Goal: Task Accomplishment & Management: Use online tool/utility

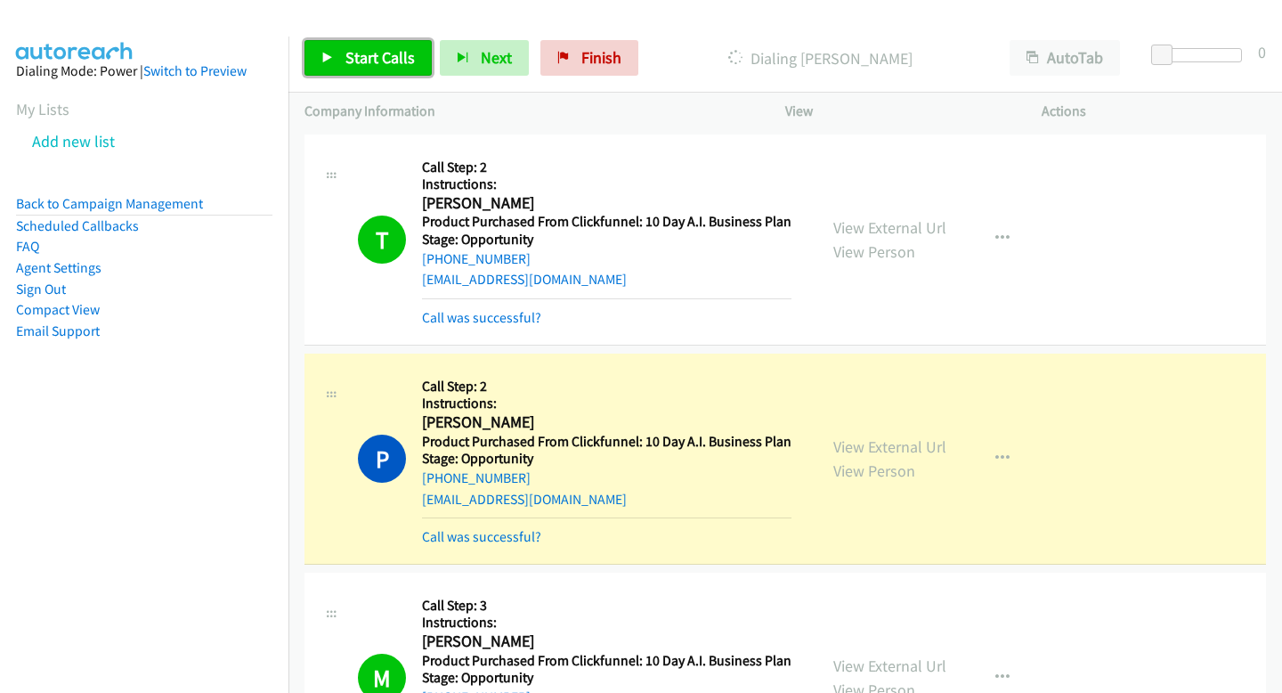
click at [383, 68] on link "Start Calls" at bounding box center [368, 58] width 127 height 36
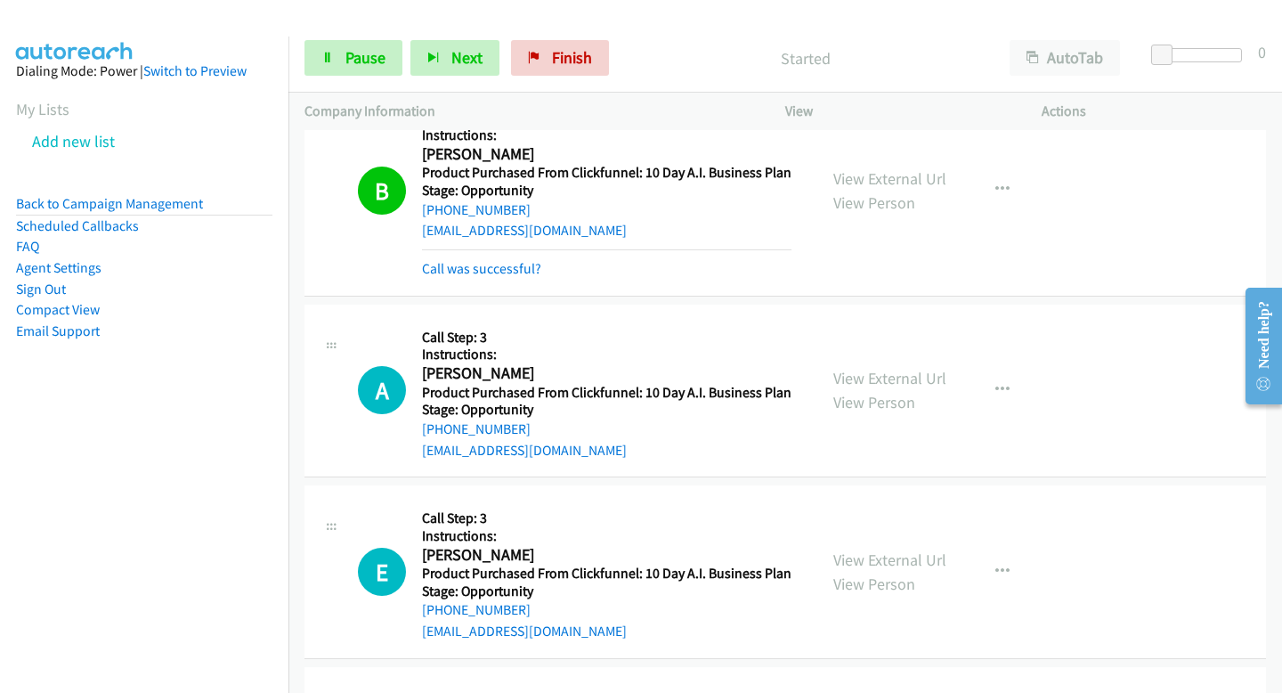
scroll to position [3560, 0]
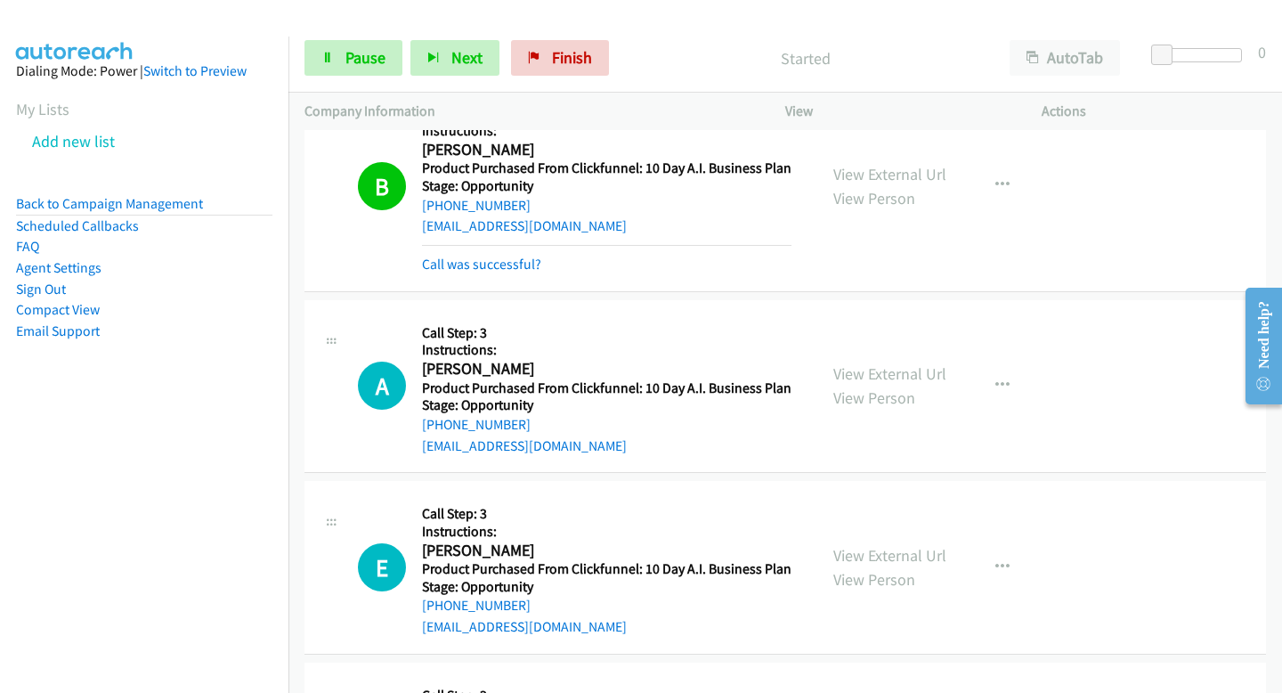
click at [328, 187] on div "B Callback Scheduled Call Step: 3 Instructions: Bernard E Hickson America/New_Y…" at bounding box center [561, 186] width 481 height 178
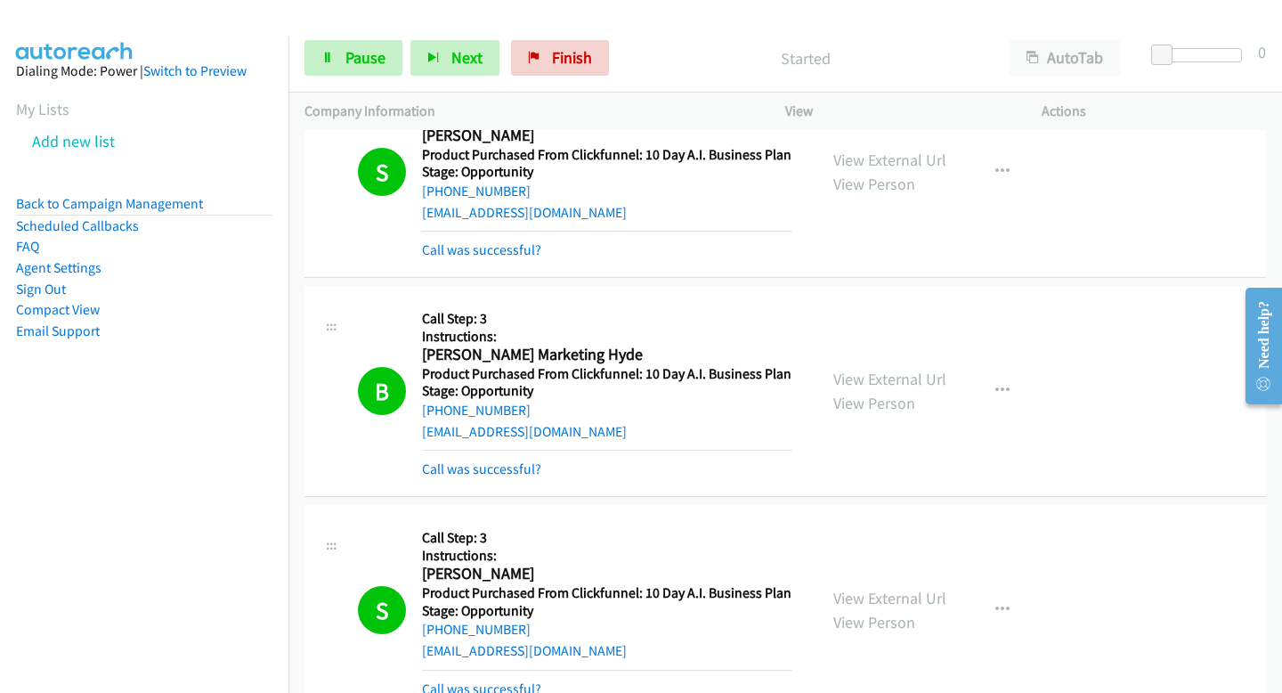
scroll to position [2195, 0]
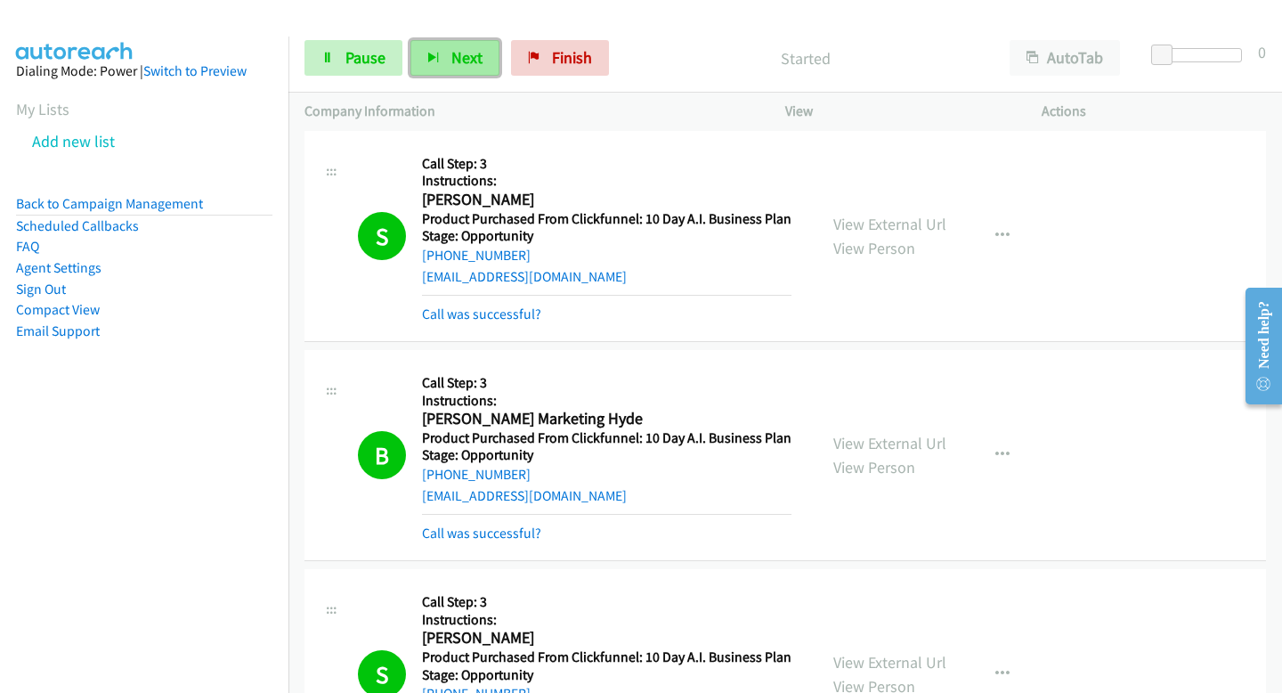
click at [452, 63] on span "Next" at bounding box center [467, 57] width 31 height 20
click at [347, 63] on span "Pause" at bounding box center [366, 57] width 40 height 20
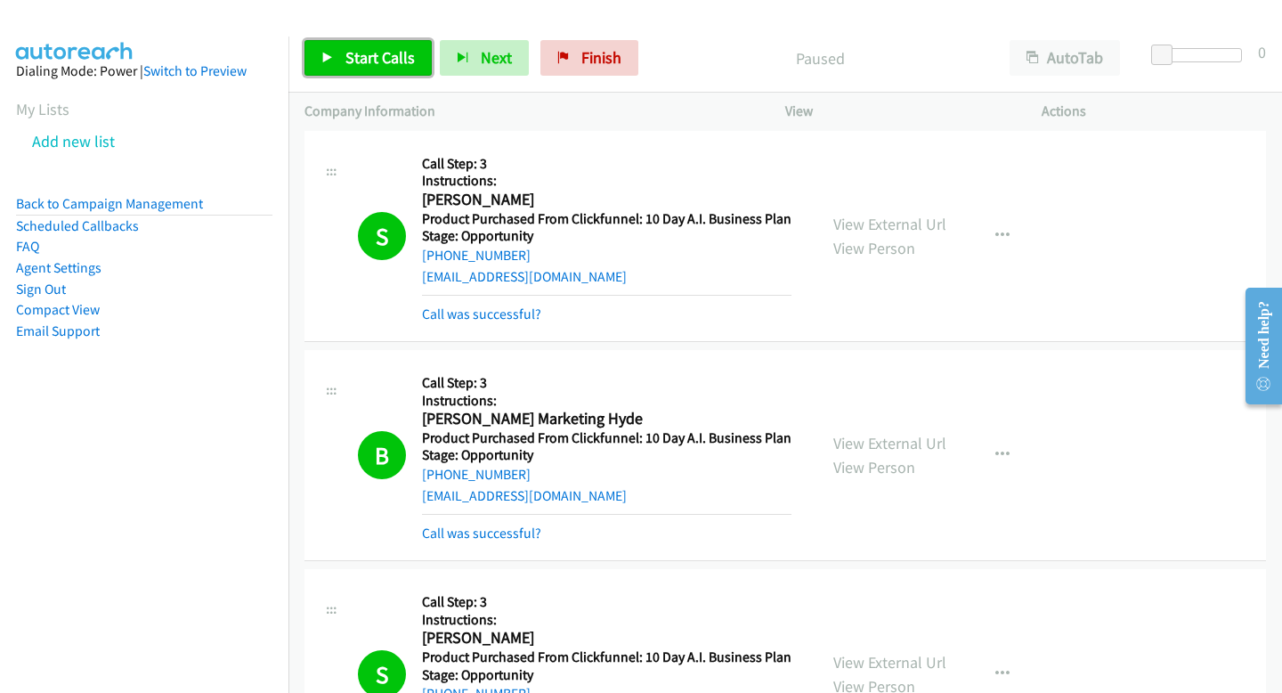
click at [323, 61] on icon at bounding box center [327, 59] width 12 height 12
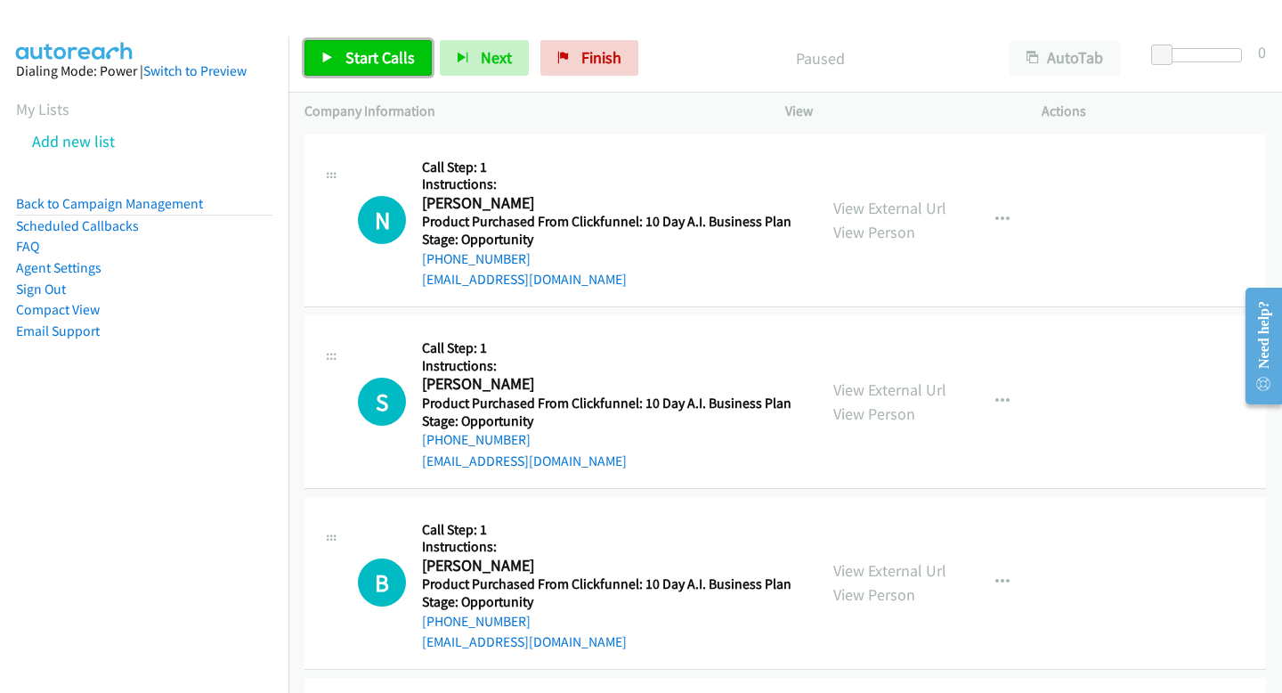
click at [365, 54] on span "Start Calls" at bounding box center [380, 57] width 69 height 20
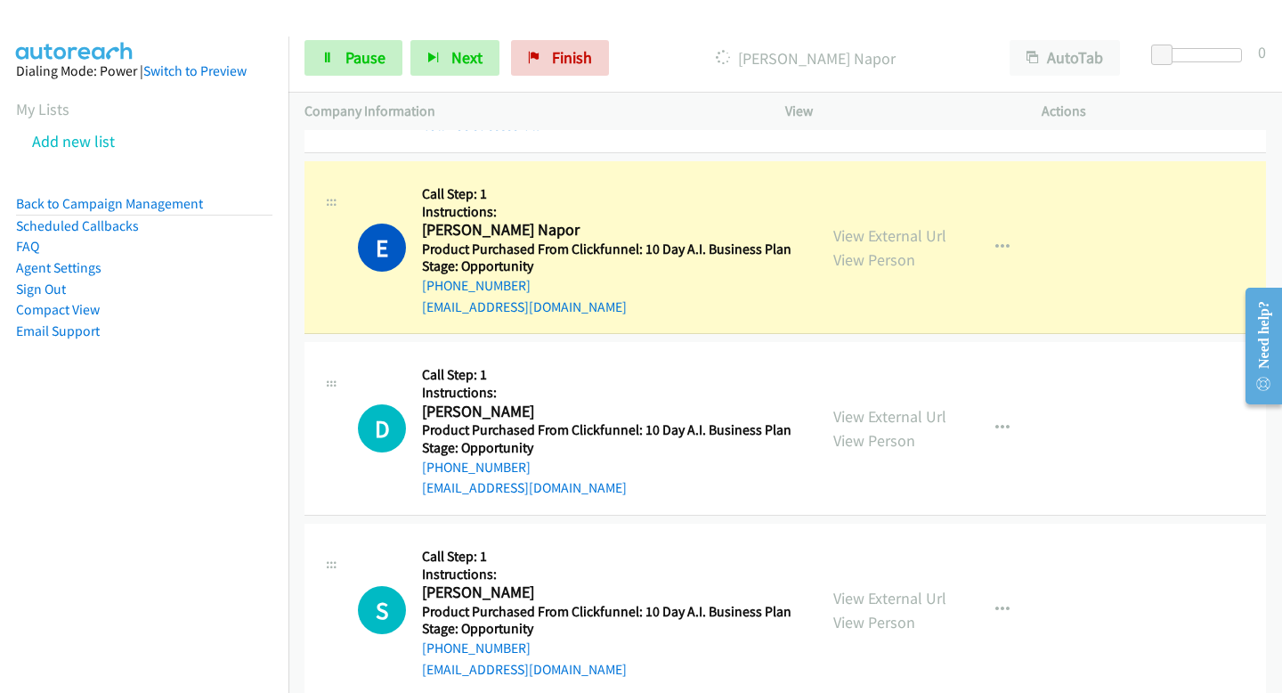
scroll to position [628, 0]
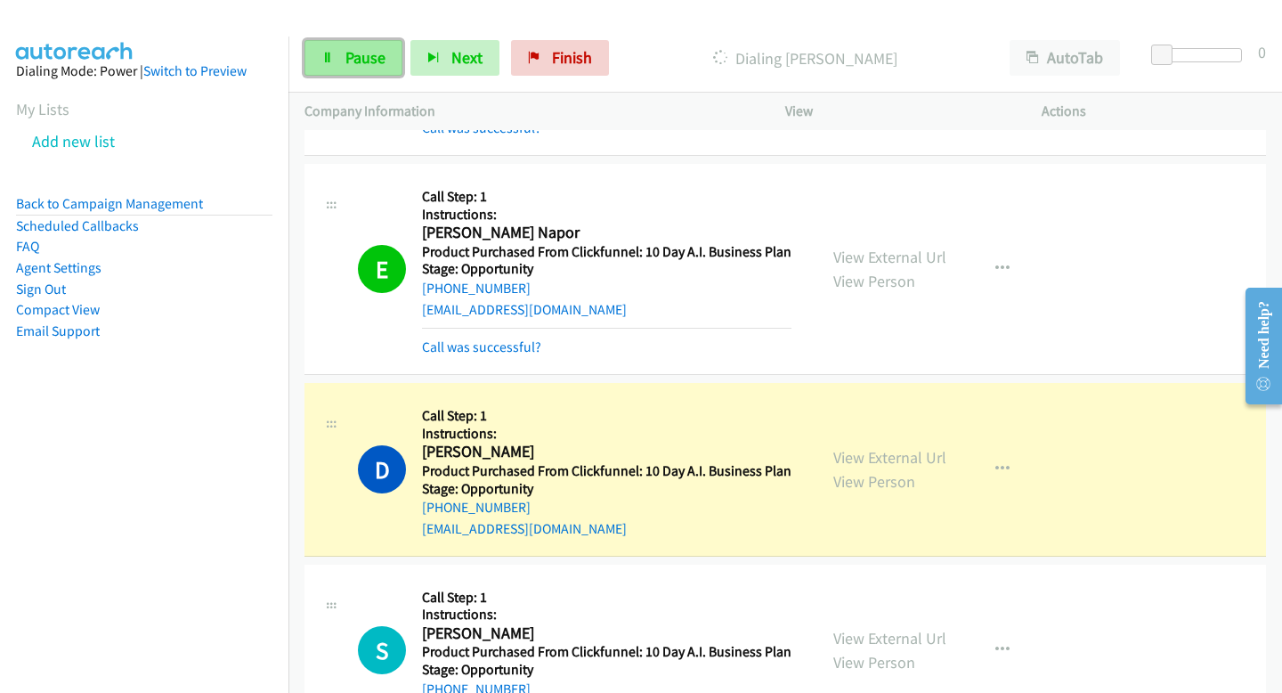
click at [358, 58] on span "Pause" at bounding box center [366, 57] width 40 height 20
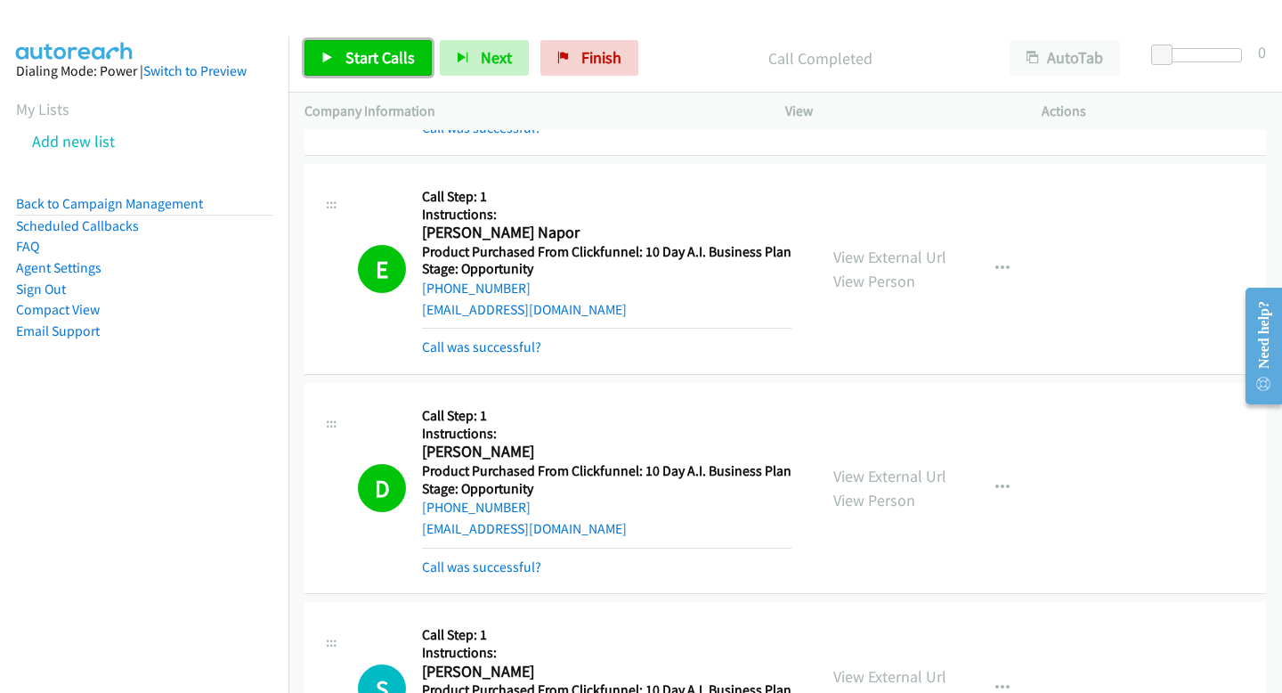
click at [399, 75] on link "Start Calls" at bounding box center [368, 58] width 127 height 36
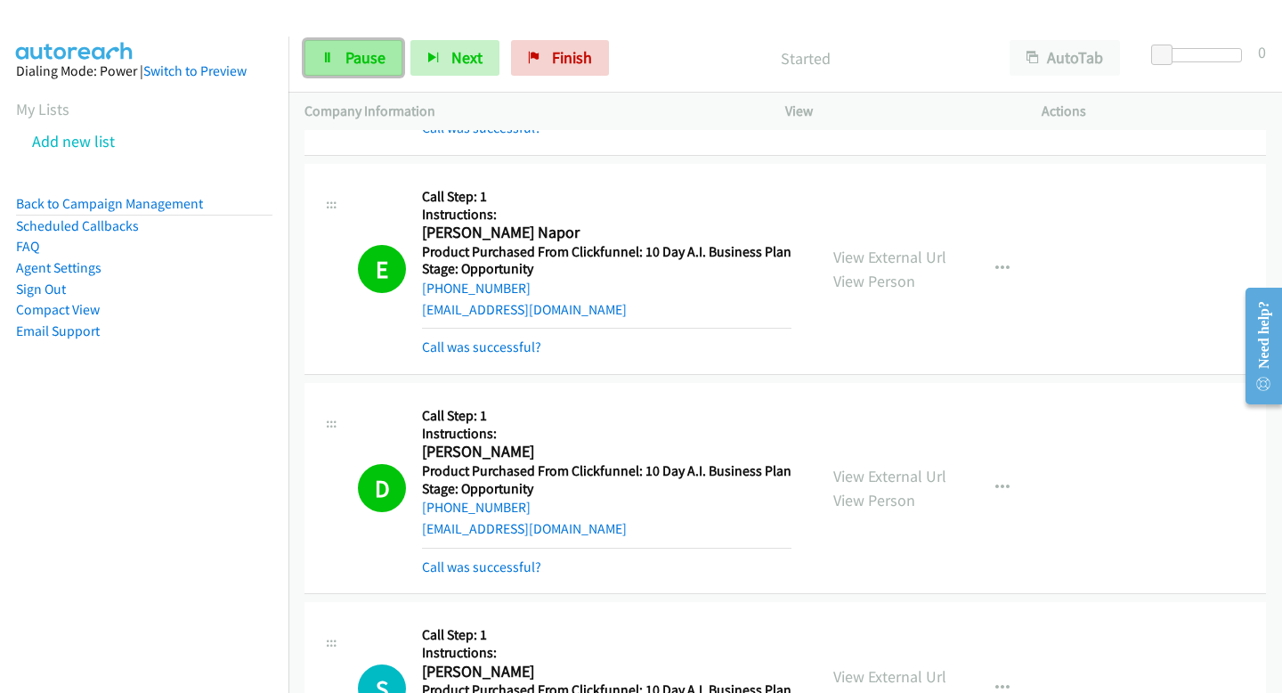
click at [338, 60] on link "Pause" at bounding box center [354, 58] width 98 height 36
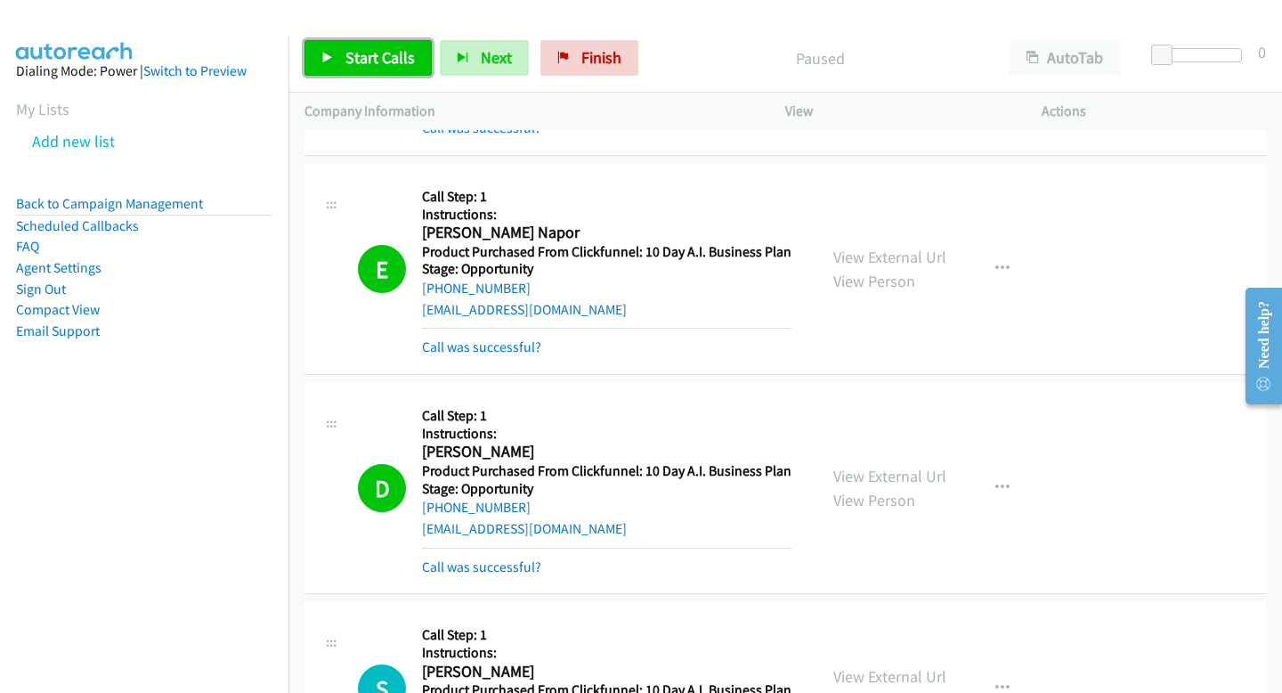
click at [338, 60] on link "Start Calls" at bounding box center [368, 58] width 127 height 36
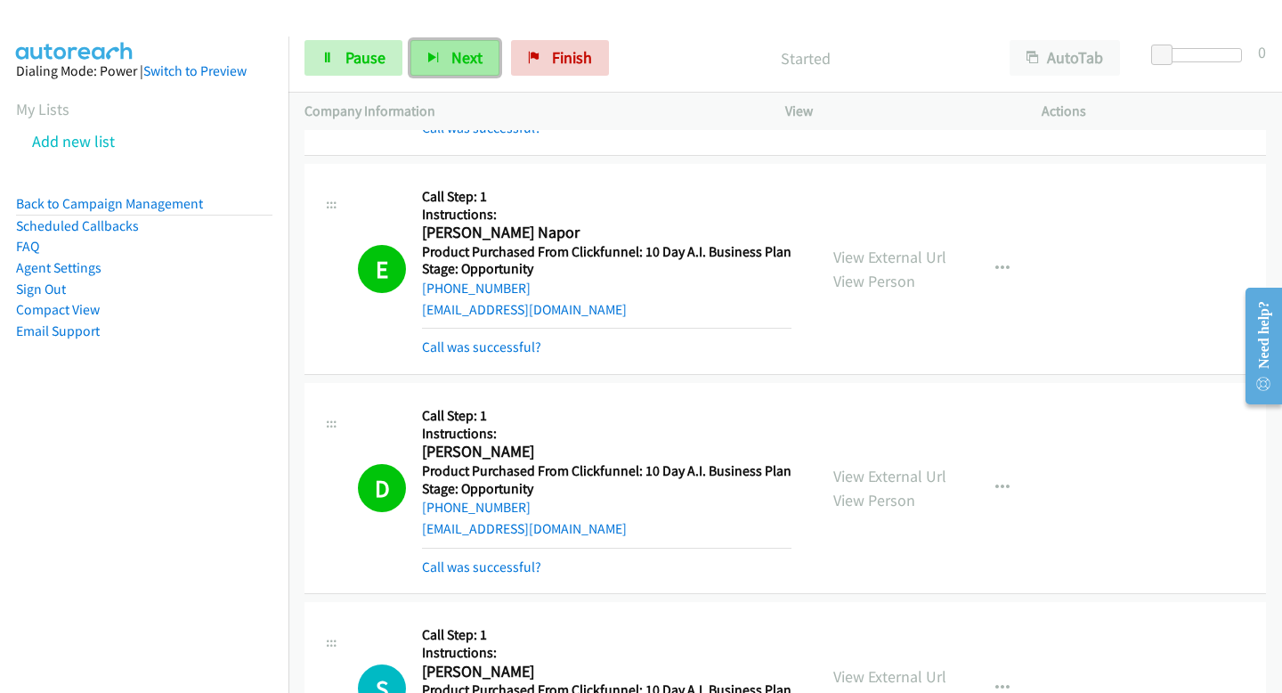
click at [459, 65] on span "Next" at bounding box center [467, 57] width 31 height 20
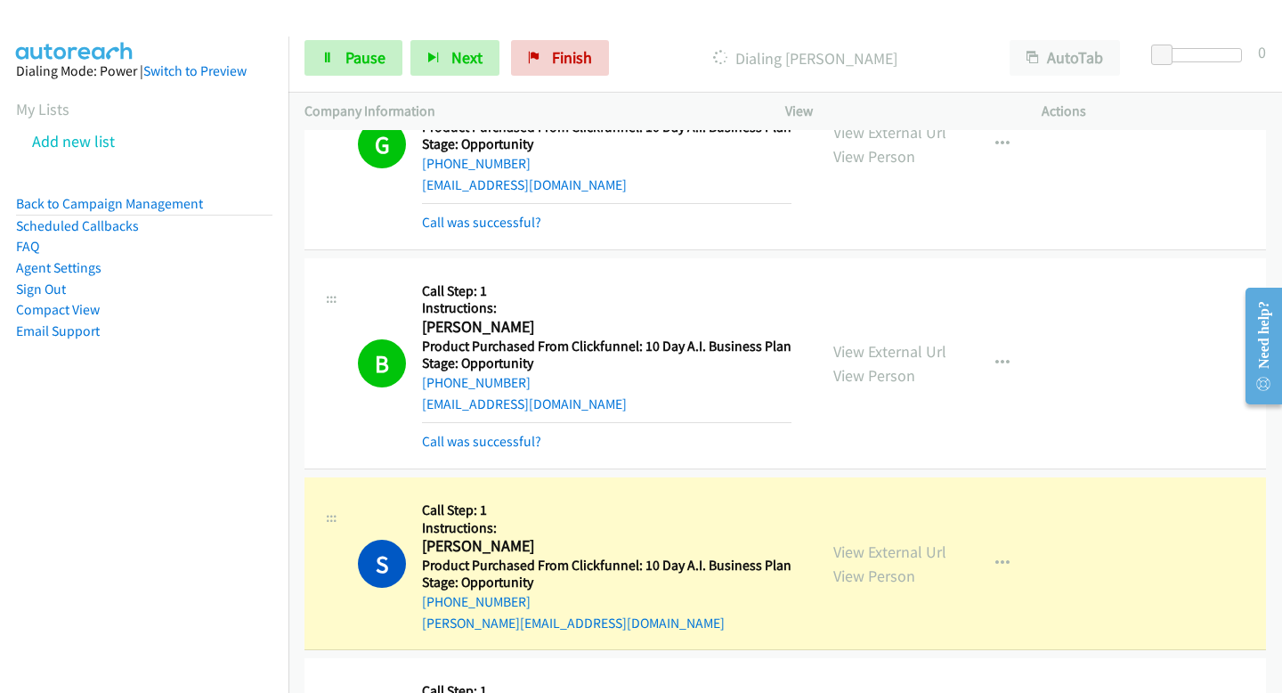
scroll to position [330, 0]
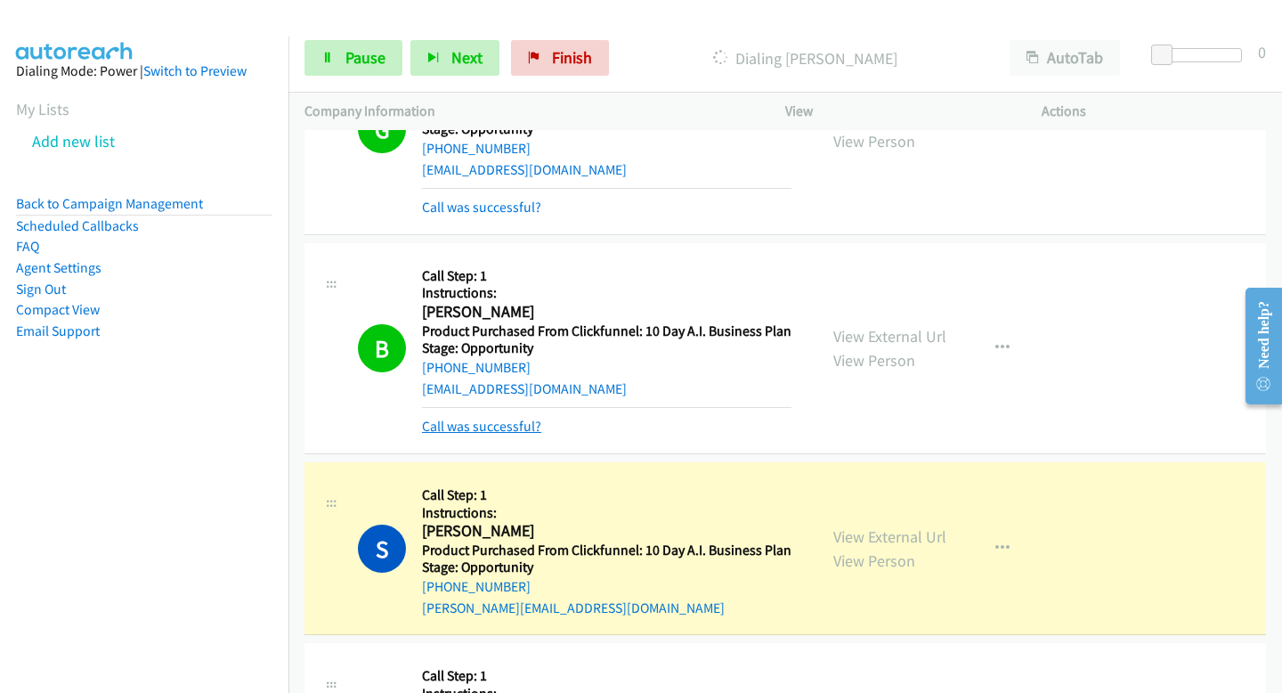
click at [515, 425] on link "Call was successful?" at bounding box center [481, 426] width 119 height 17
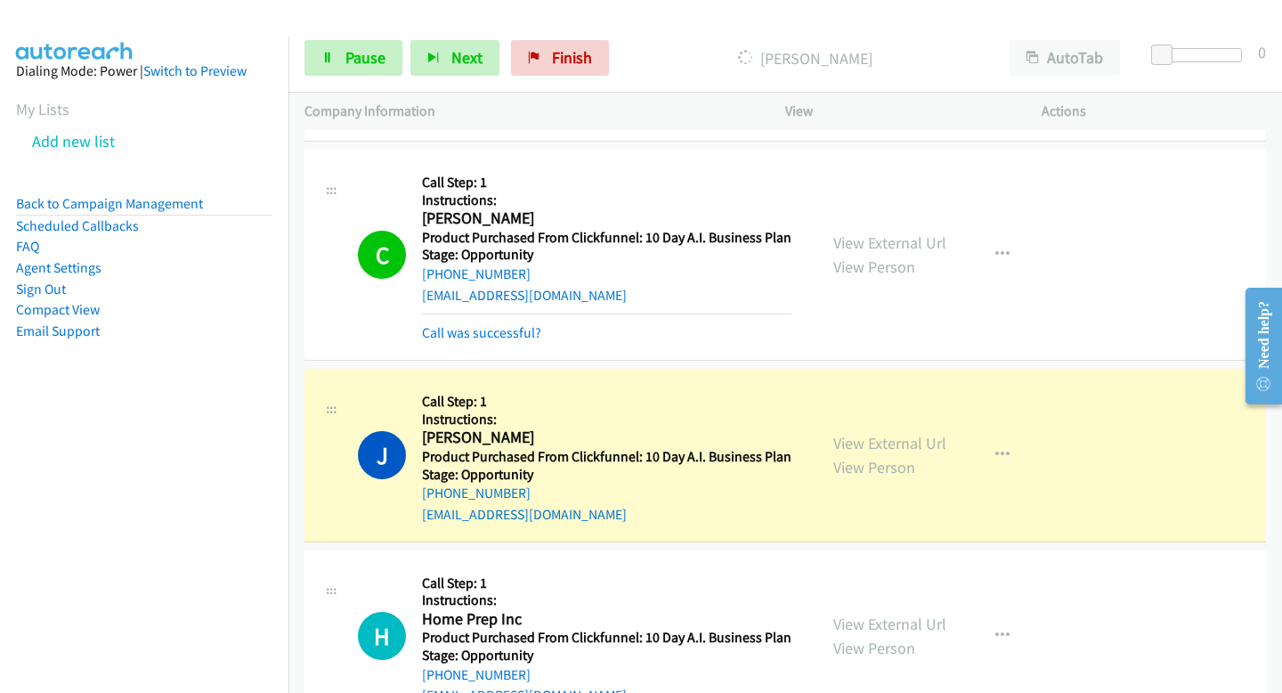
scroll to position [8718, 0]
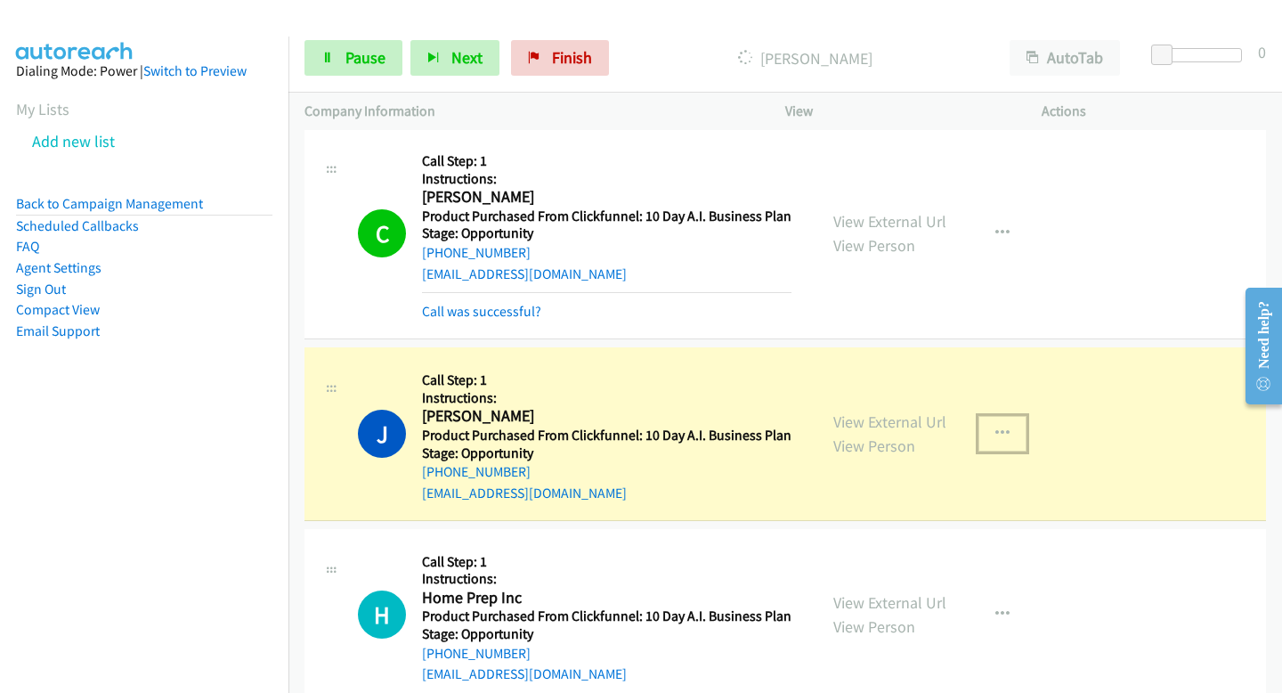
click at [997, 427] on icon "button" at bounding box center [1003, 434] width 14 height 14
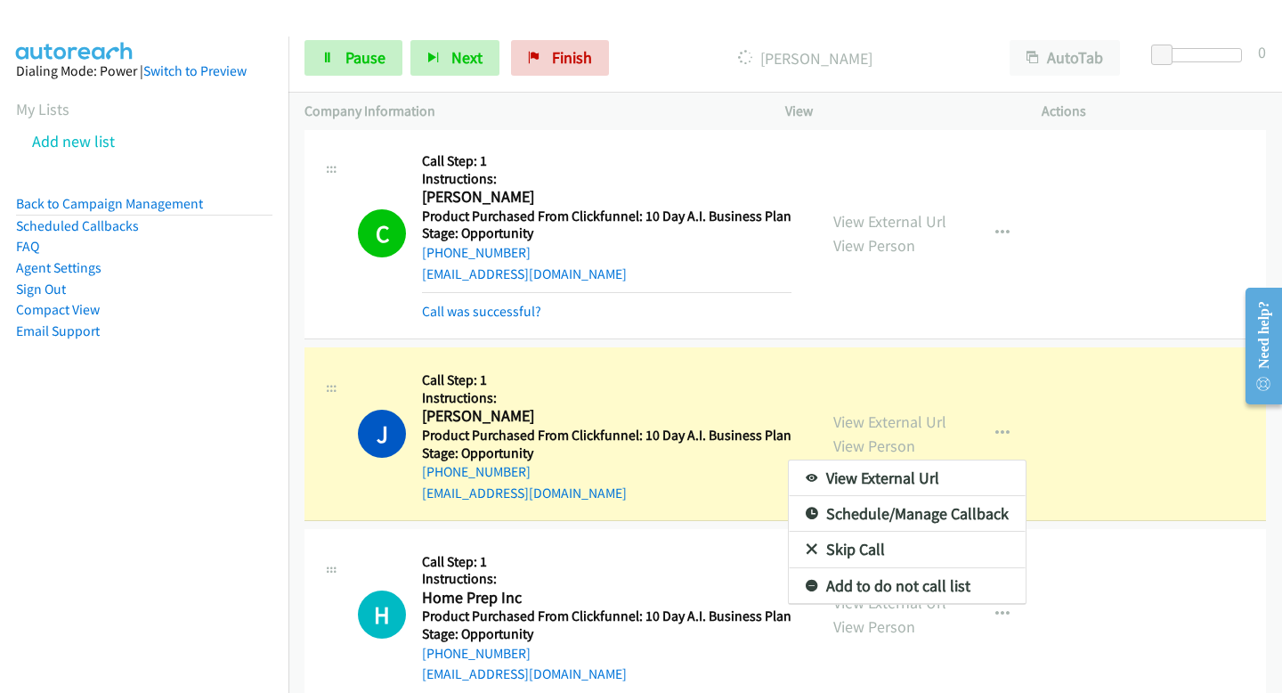
click at [726, 352] on div at bounding box center [641, 346] width 1282 height 693
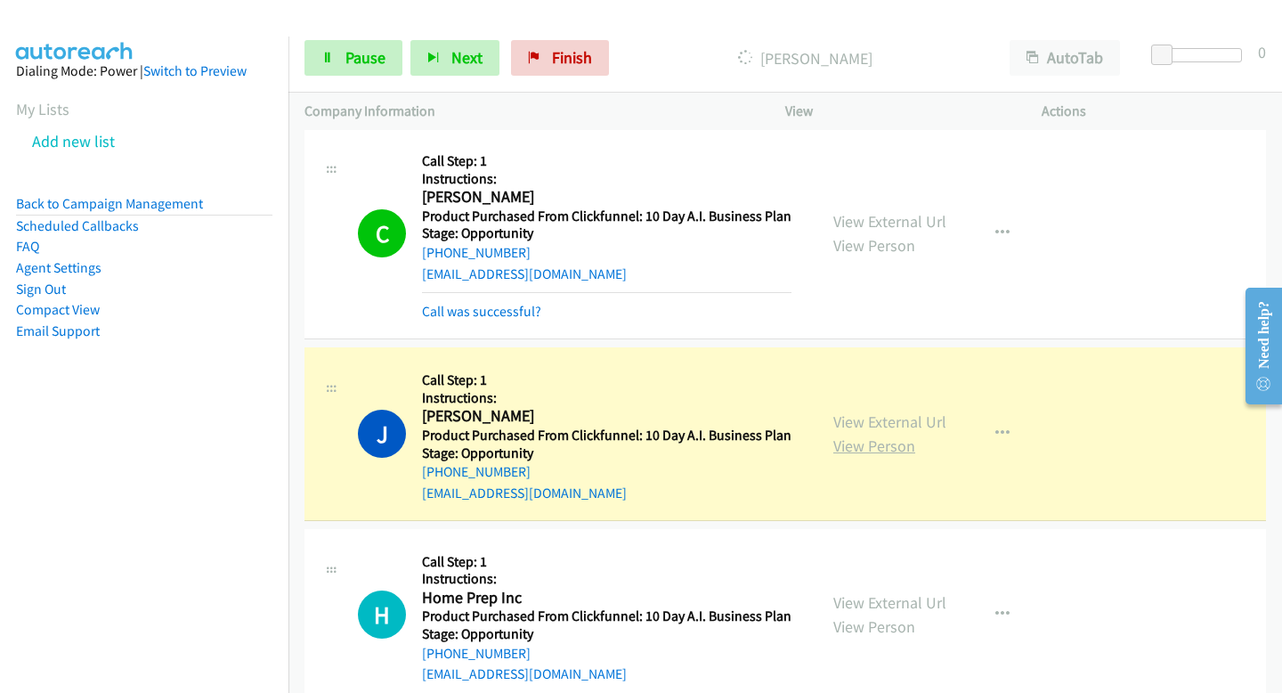
click at [870, 435] on link "View Person" at bounding box center [875, 445] width 82 height 20
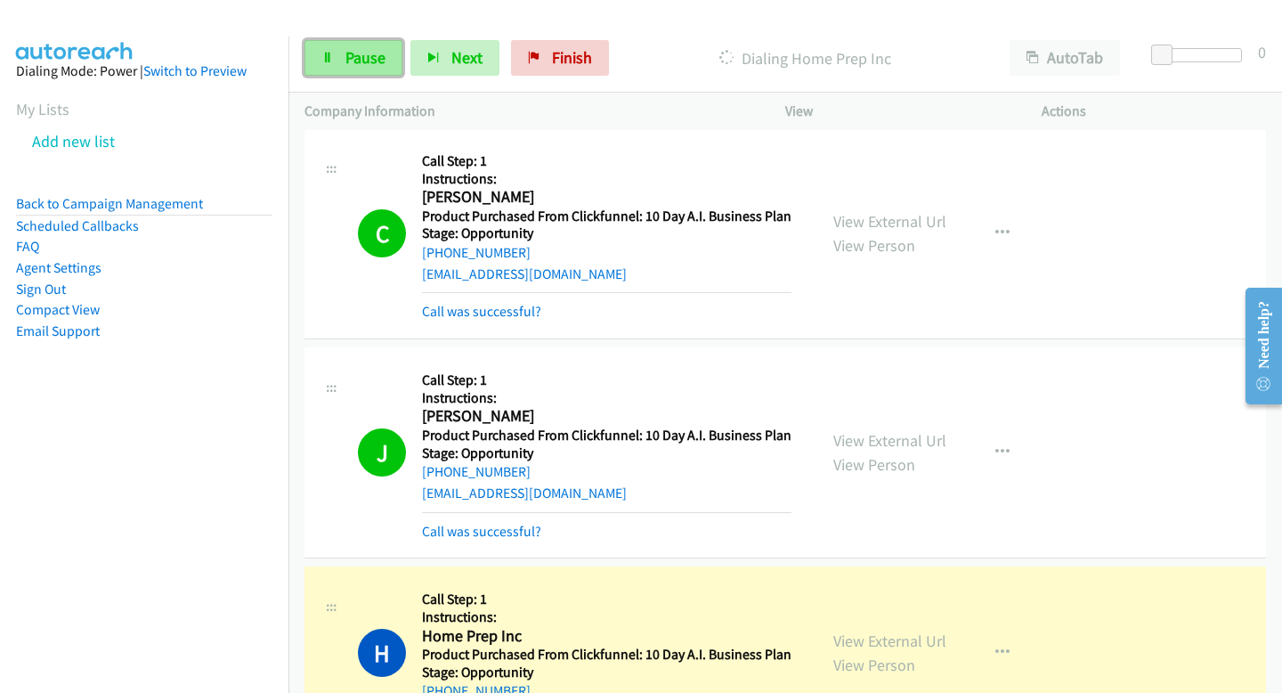
click at [379, 60] on span "Pause" at bounding box center [366, 57] width 40 height 20
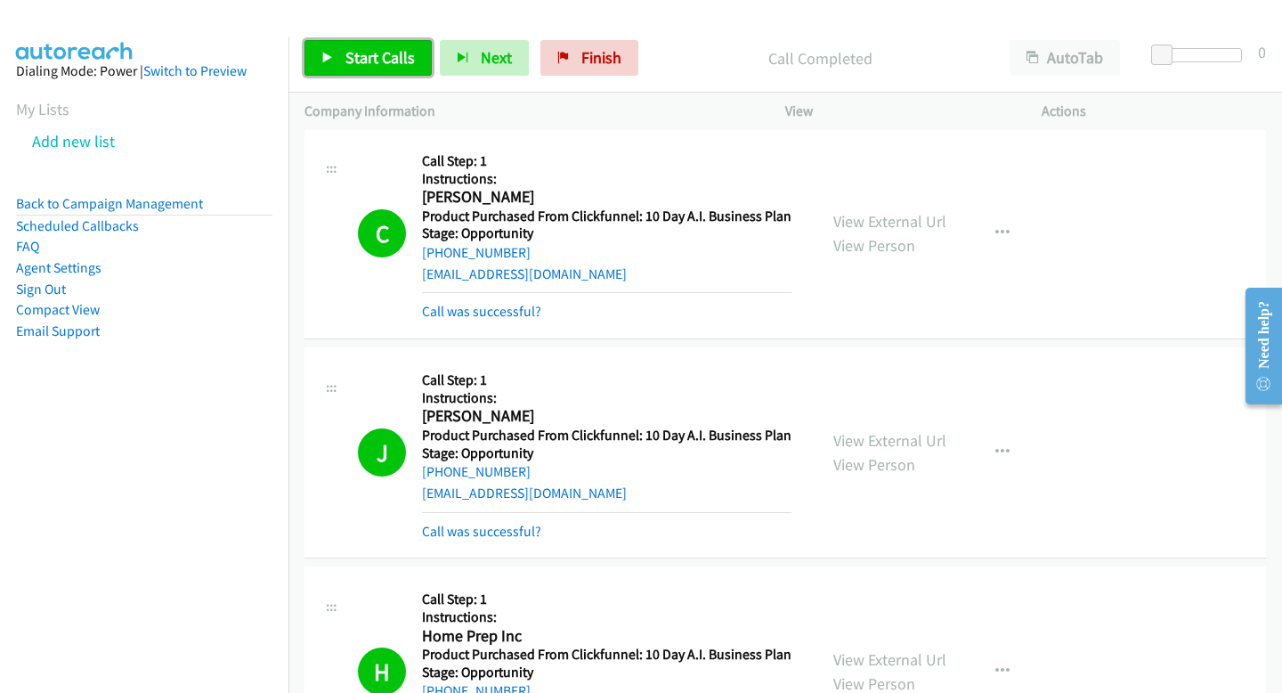
click at [386, 53] on span "Start Calls" at bounding box center [380, 57] width 69 height 20
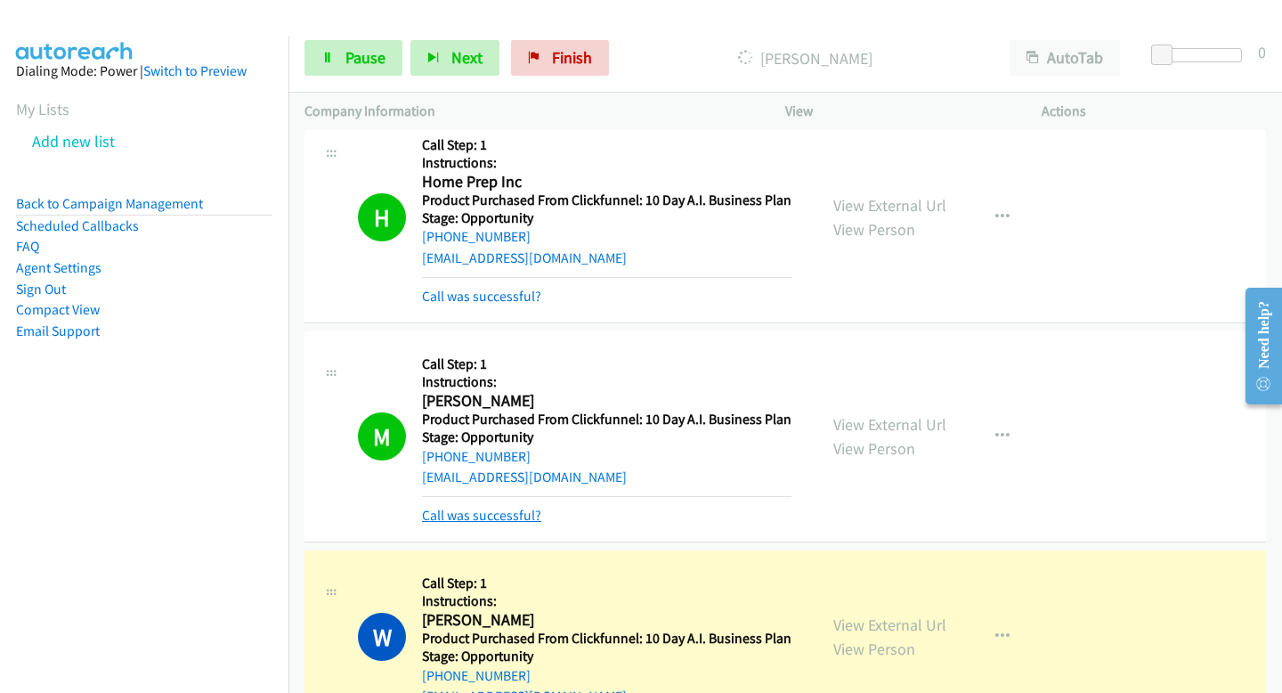
scroll to position [9190, 0]
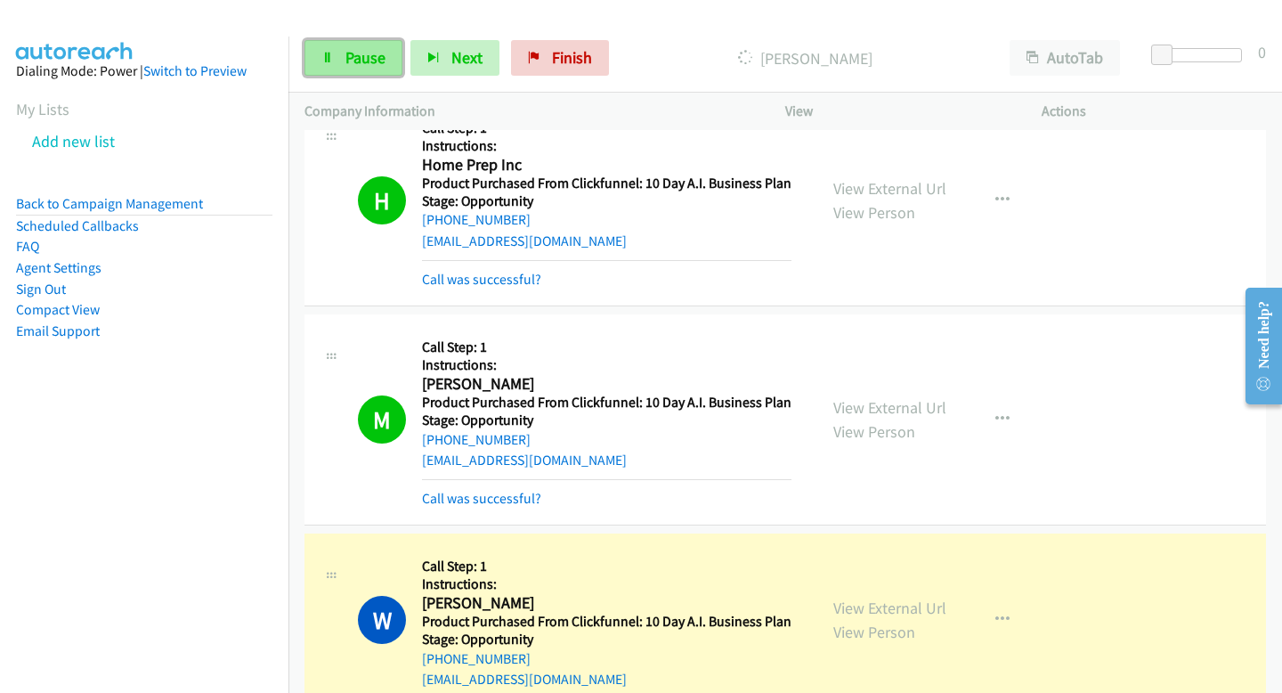
click at [373, 53] on span "Pause" at bounding box center [366, 57] width 40 height 20
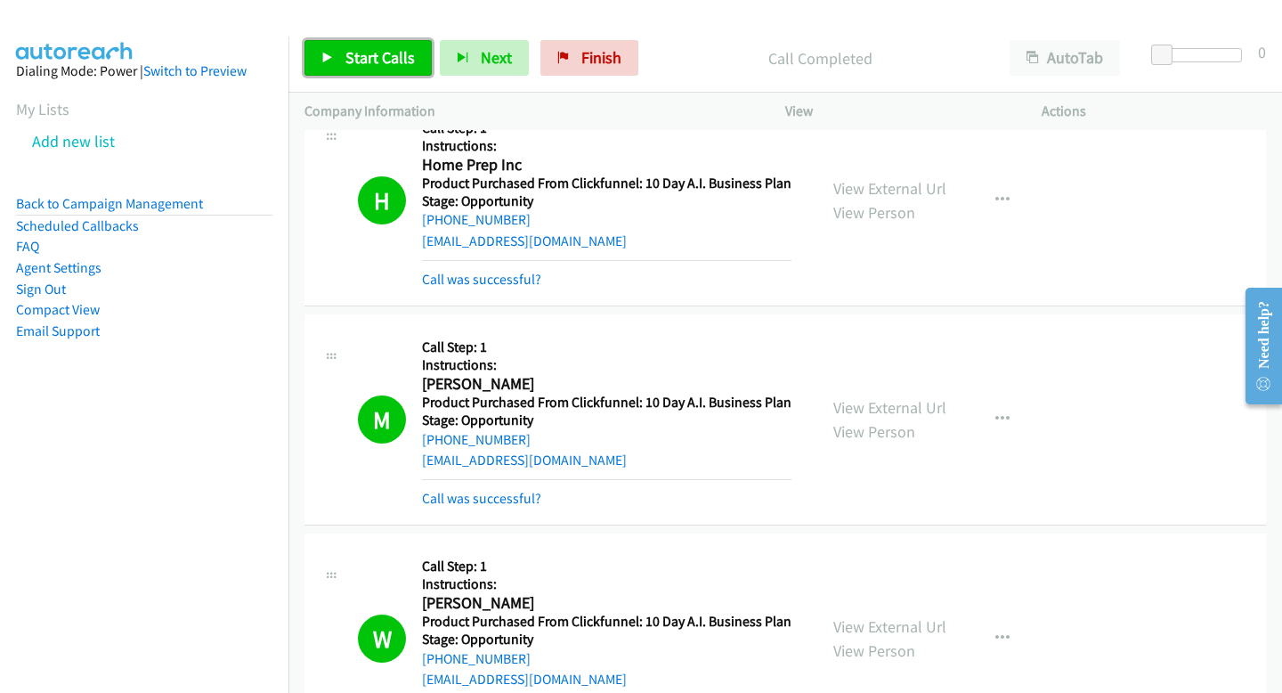
click at [395, 59] on span "Start Calls" at bounding box center [380, 57] width 69 height 20
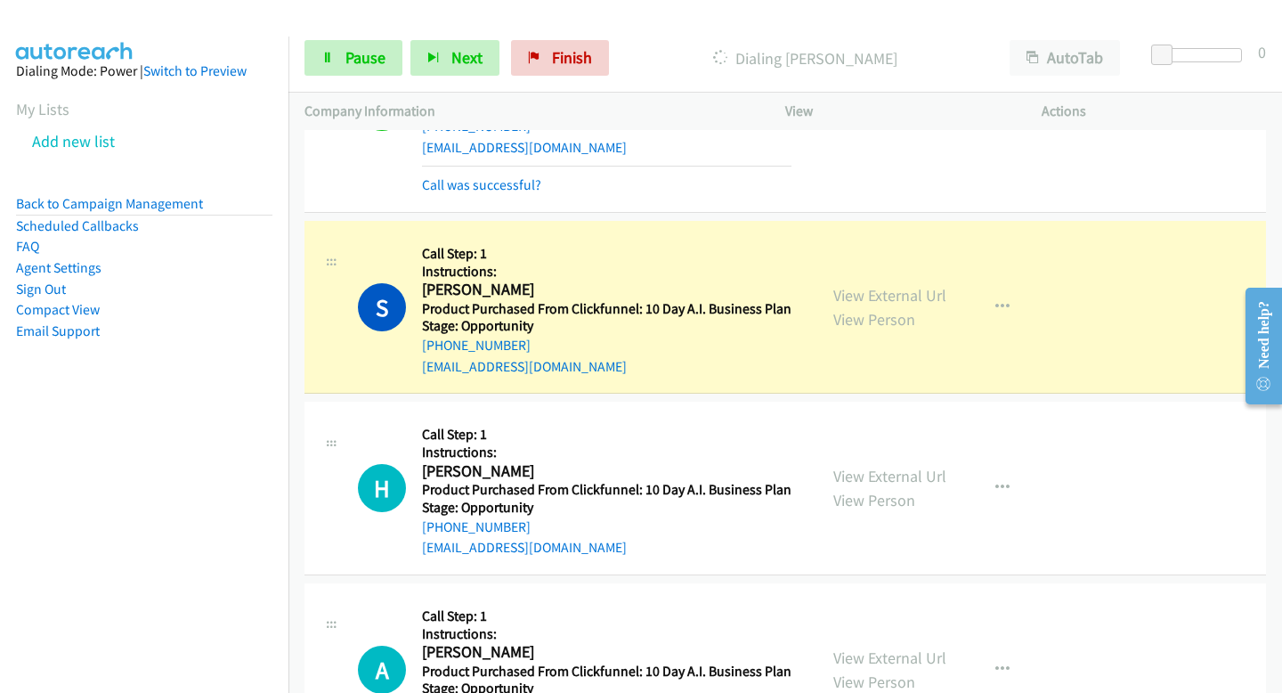
scroll to position [11111, 0]
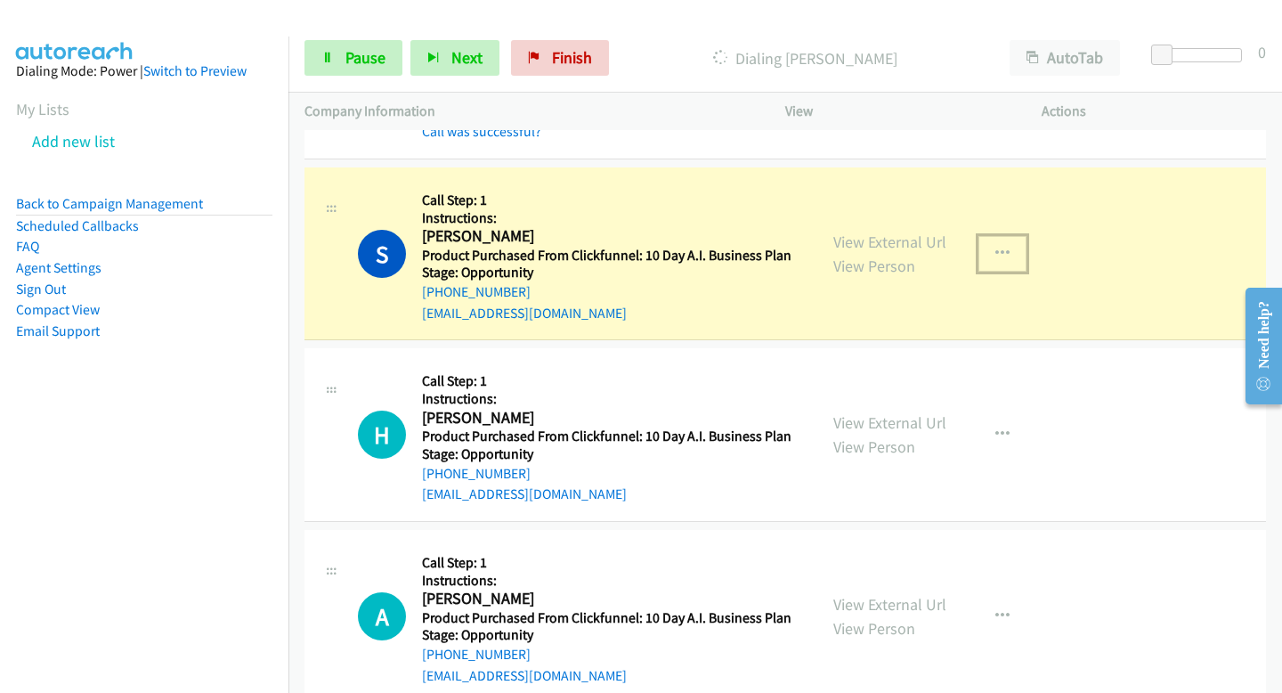
click at [1000, 236] on button "button" at bounding box center [1003, 254] width 48 height 36
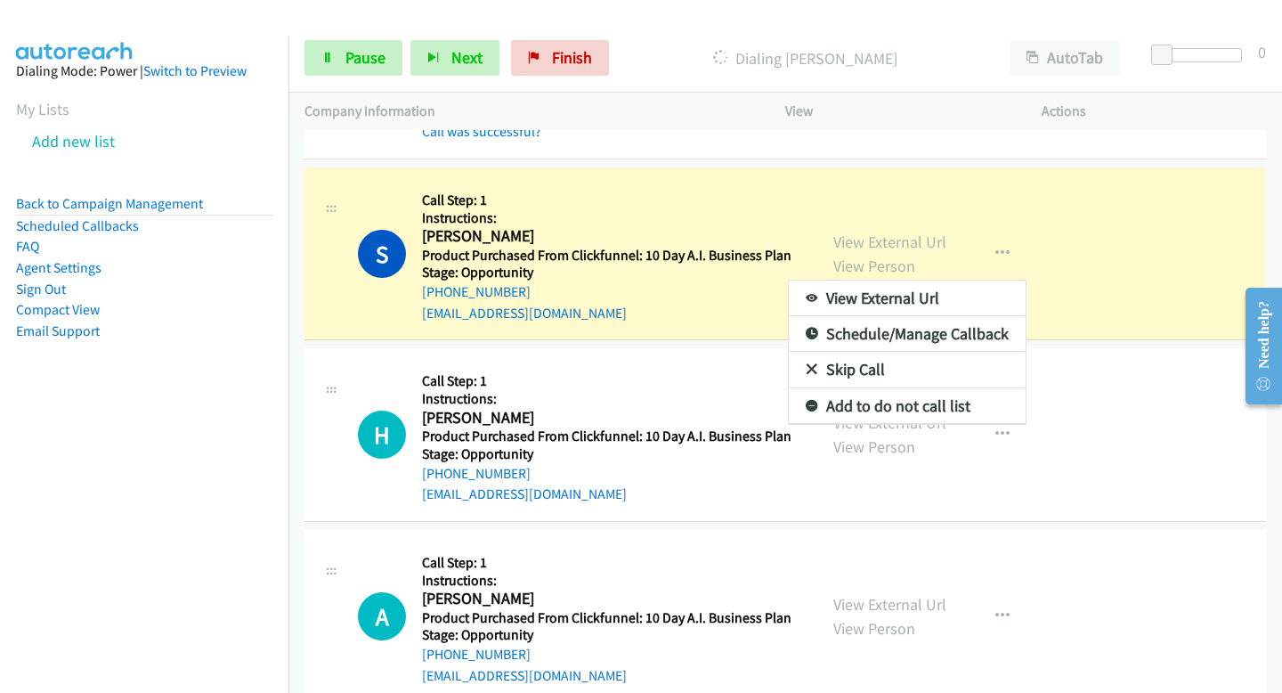
click at [380, 171] on div at bounding box center [641, 346] width 1282 height 693
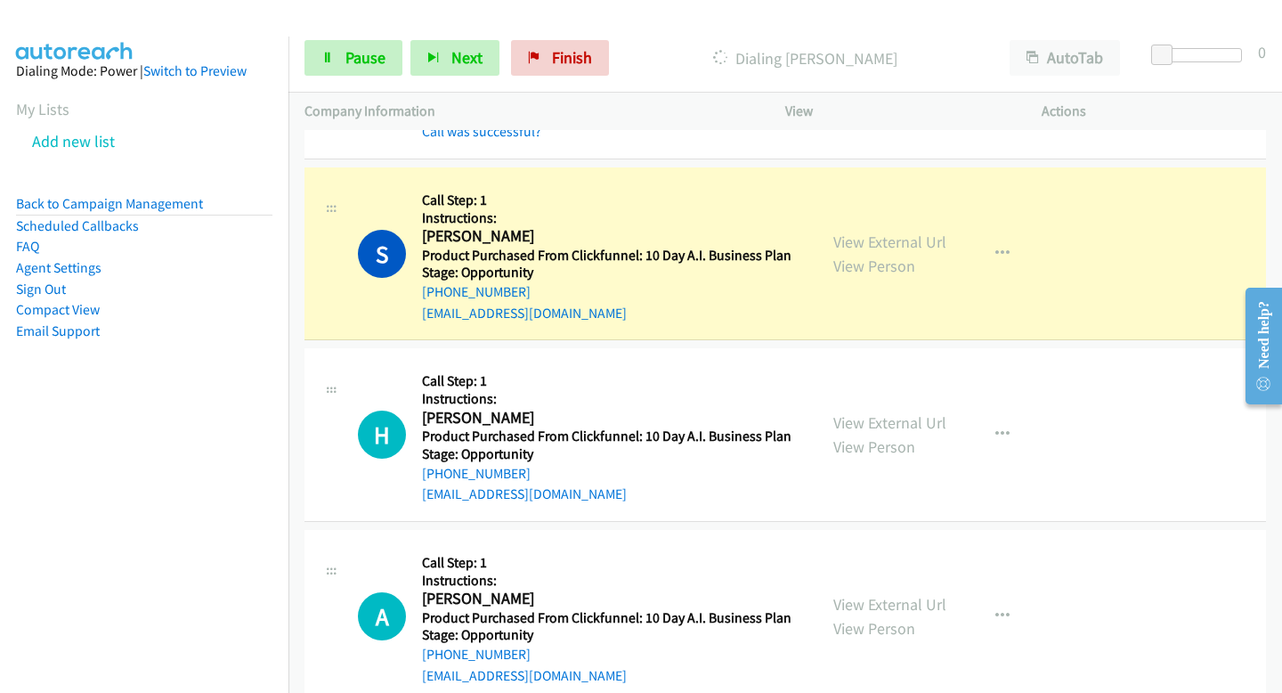
click at [334, 207] on icon at bounding box center [331, 211] width 21 height 9
click at [346, 53] on span "Pause" at bounding box center [366, 57] width 40 height 20
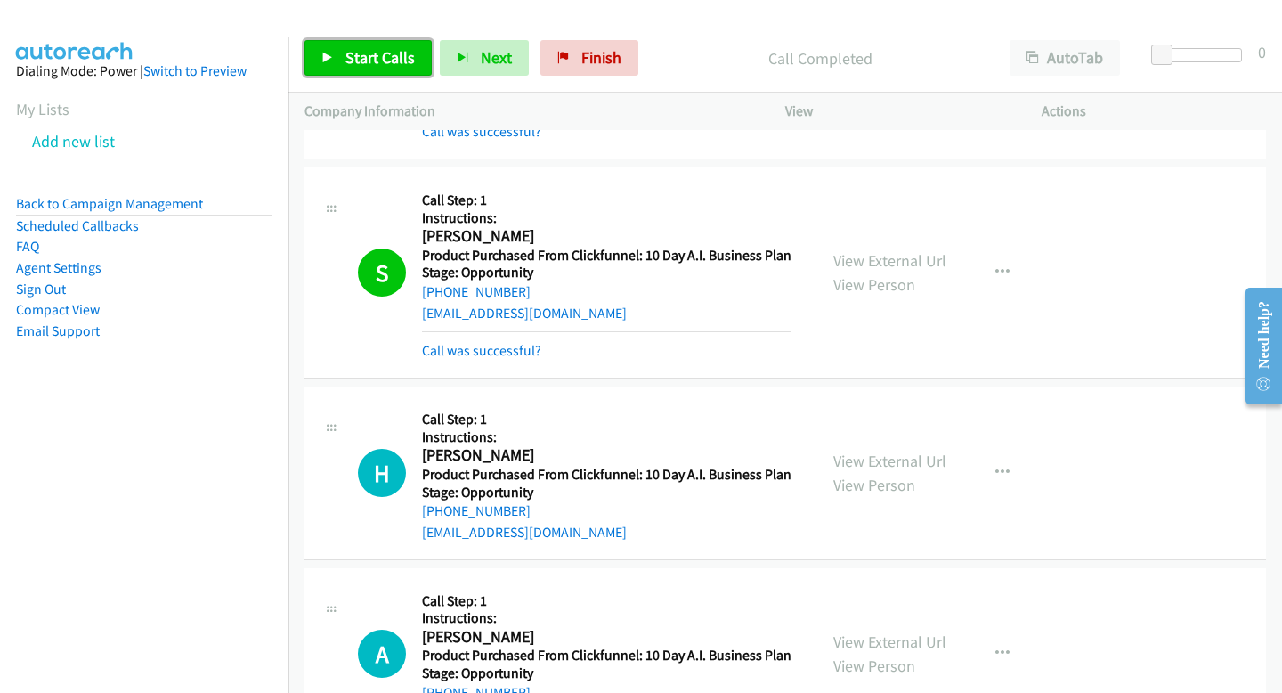
click at [370, 45] on link "Start Calls" at bounding box center [368, 58] width 127 height 36
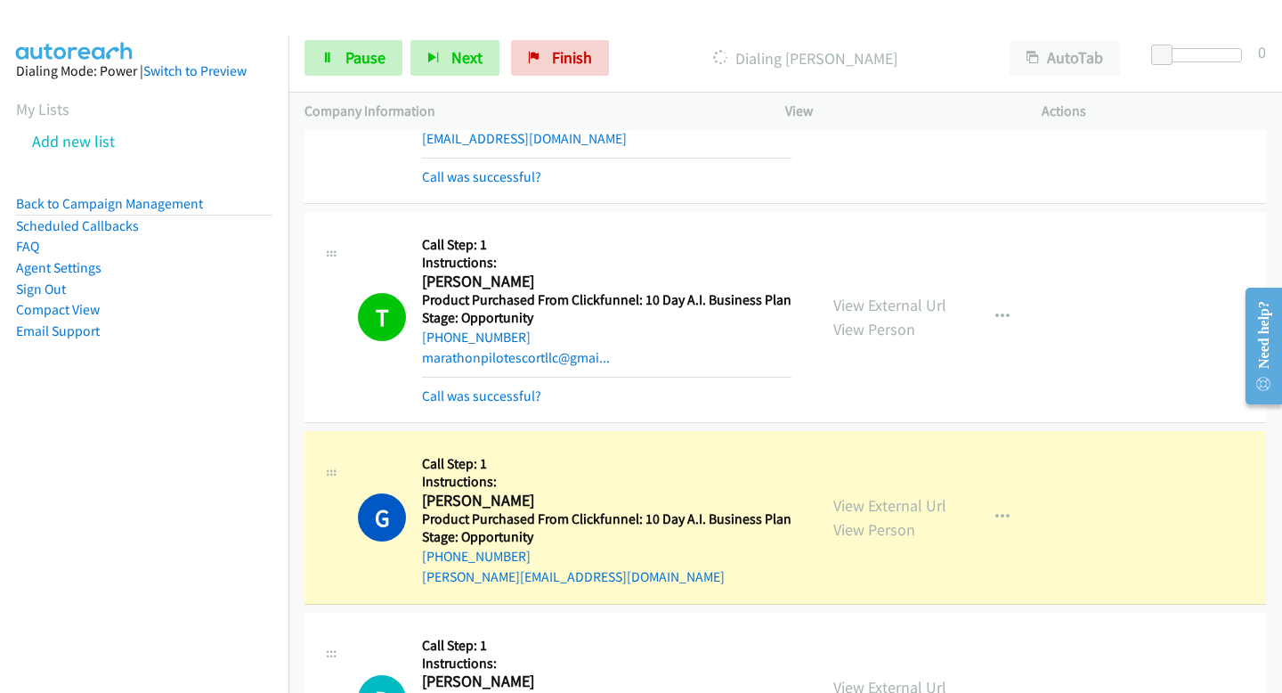
scroll to position [11731, 0]
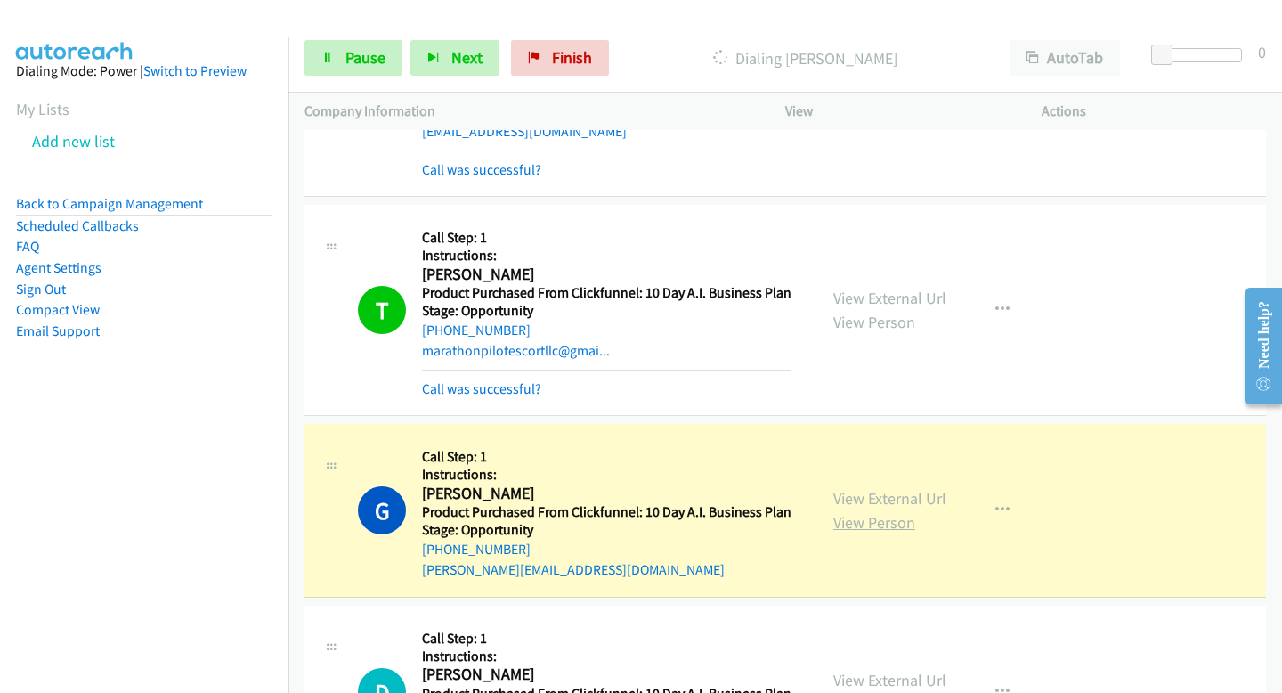
click at [901, 512] on link "View Person" at bounding box center [875, 522] width 82 height 20
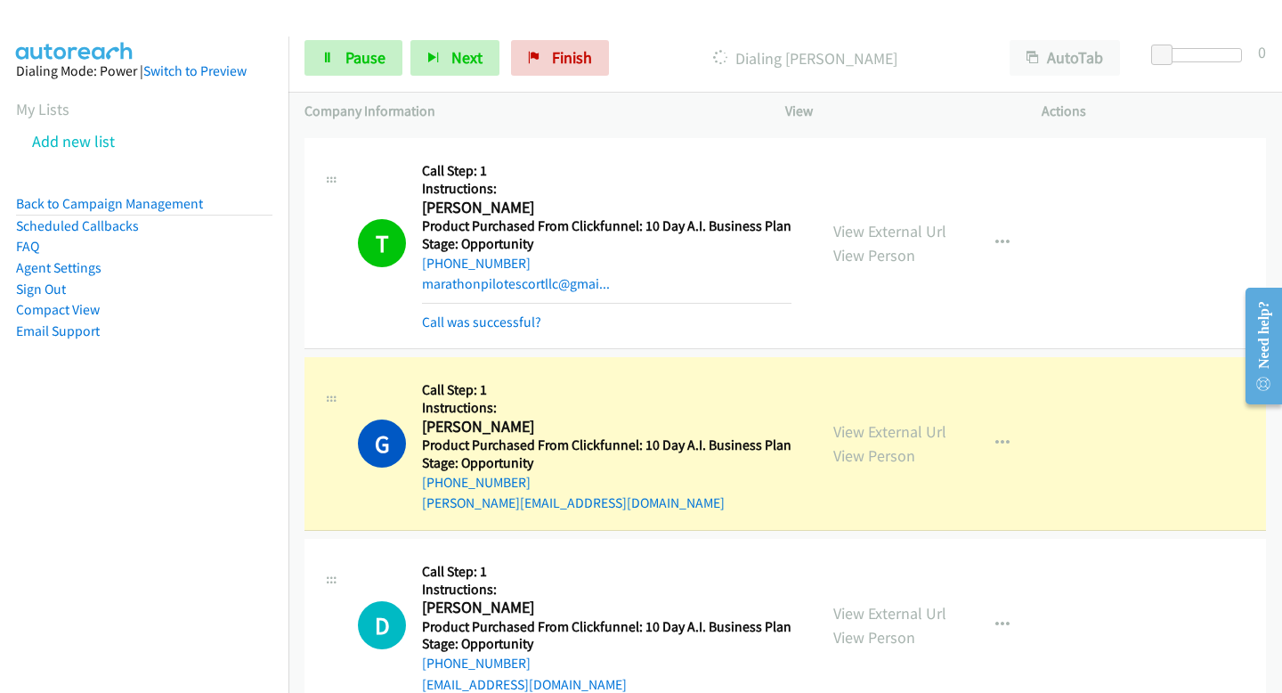
scroll to position [11803, 0]
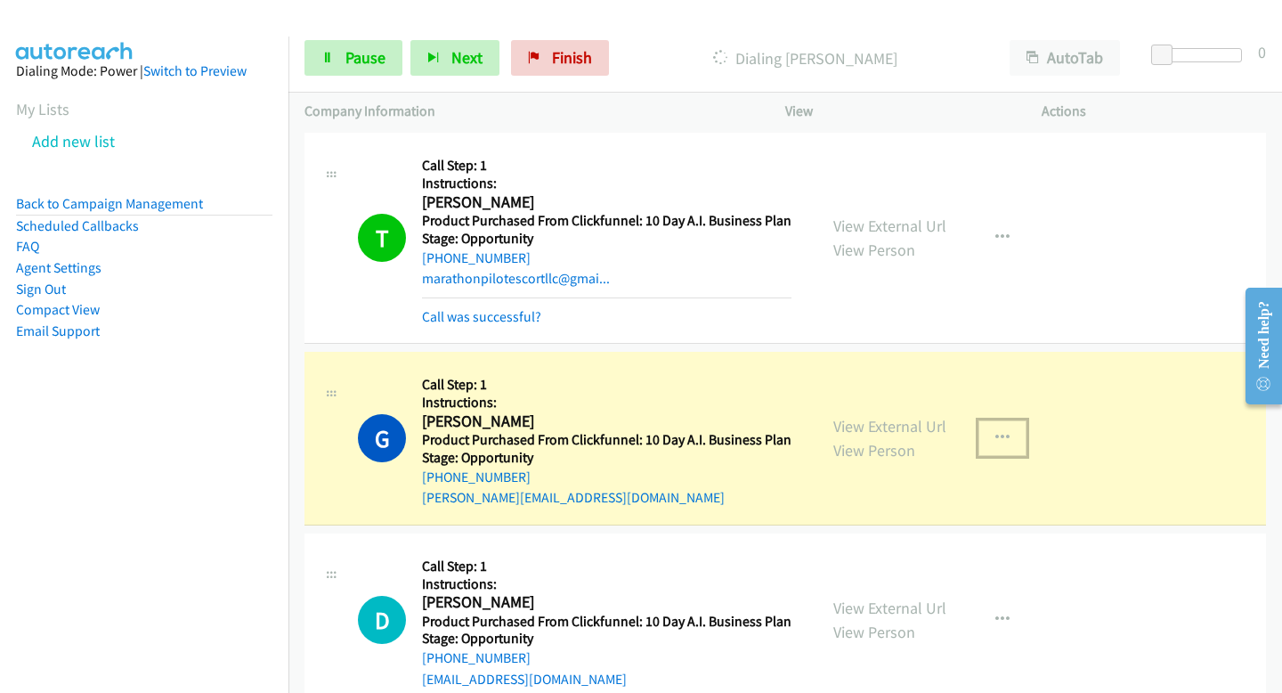
click at [998, 431] on icon "button" at bounding box center [1003, 438] width 14 height 14
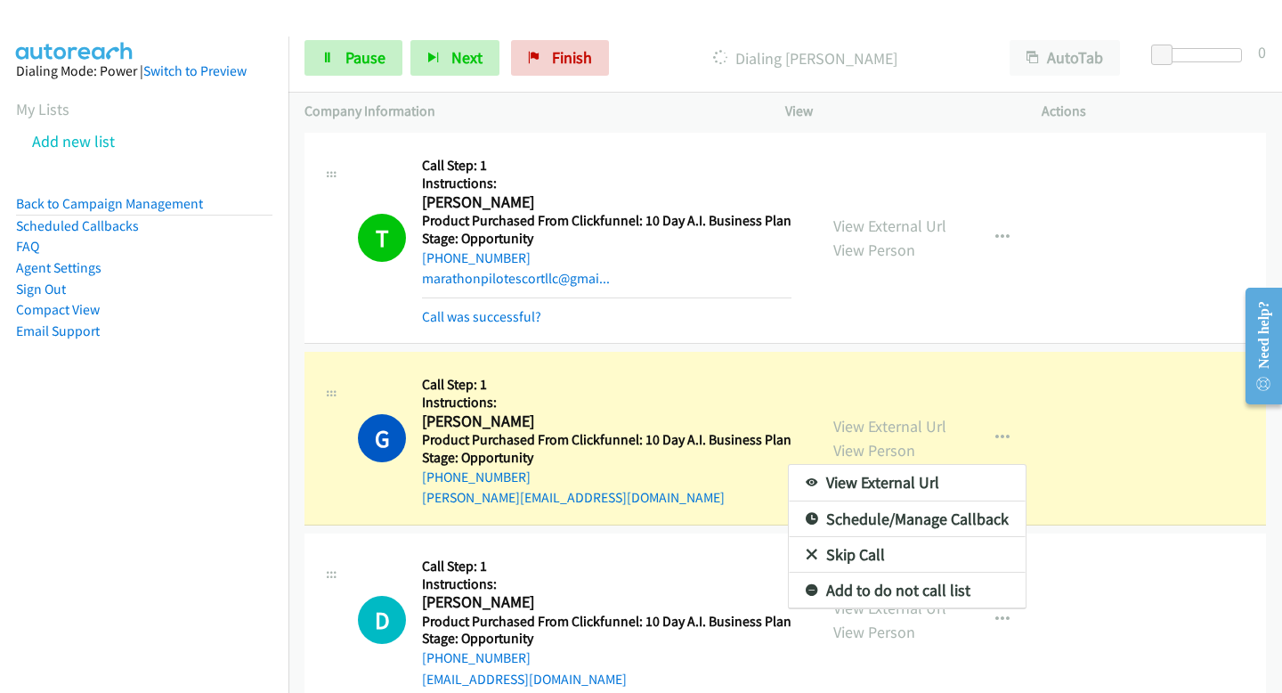
click at [818, 354] on div at bounding box center [641, 346] width 1282 height 693
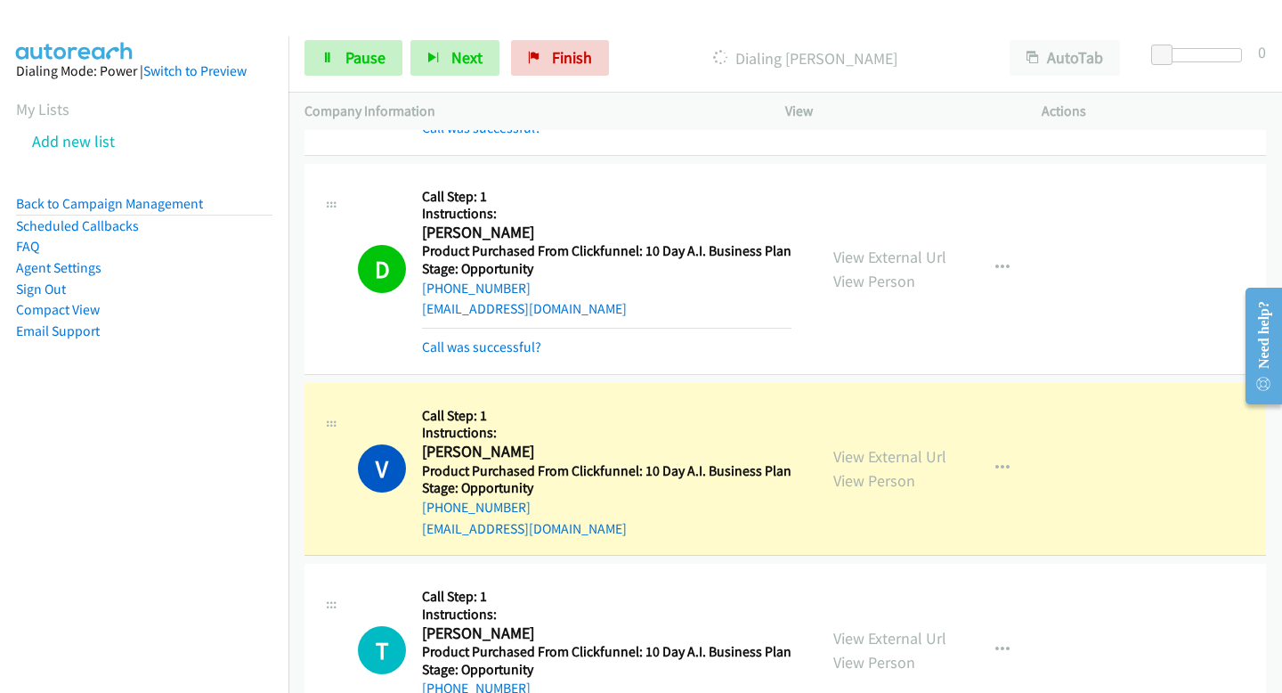
scroll to position [12202, 0]
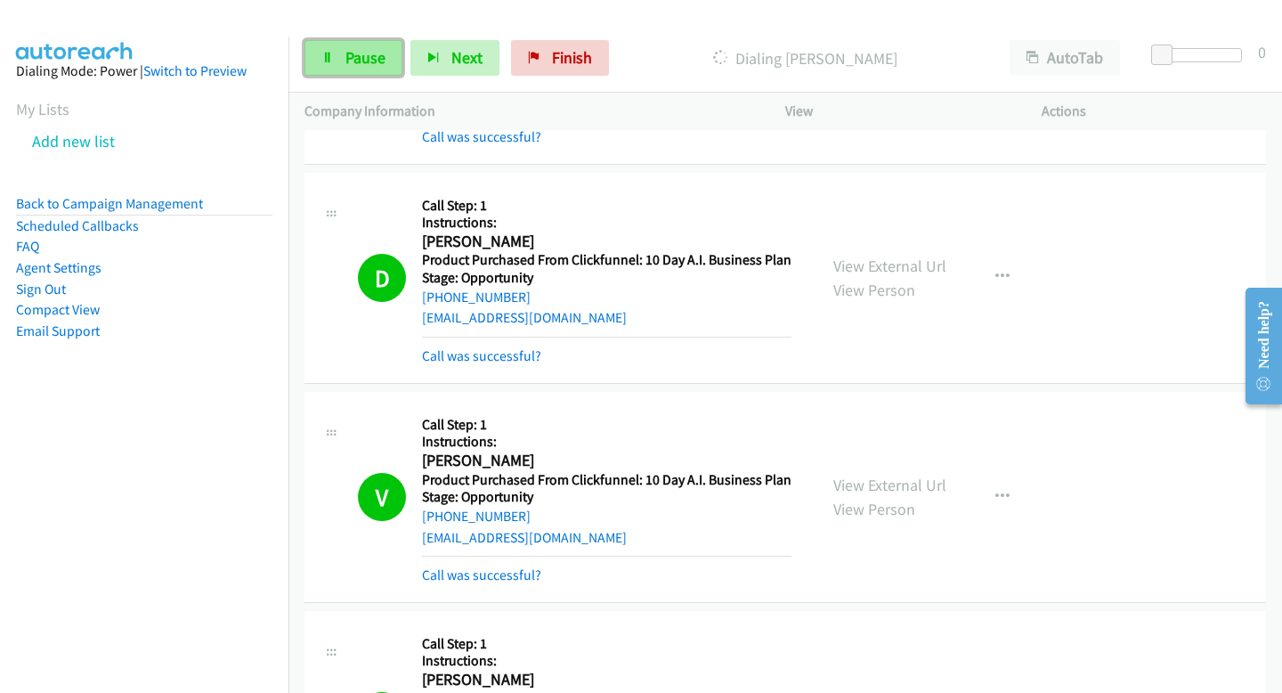
click at [354, 61] on span "Pause" at bounding box center [366, 57] width 40 height 20
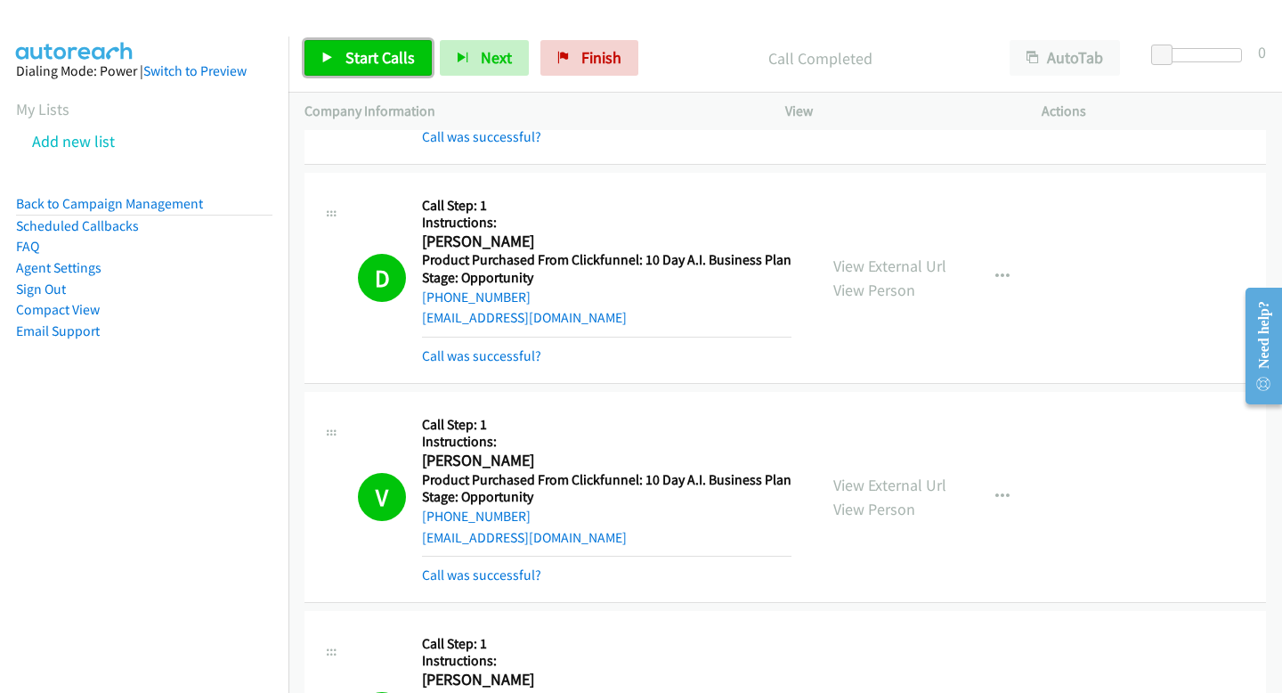
click at [395, 63] on span "Start Calls" at bounding box center [380, 57] width 69 height 20
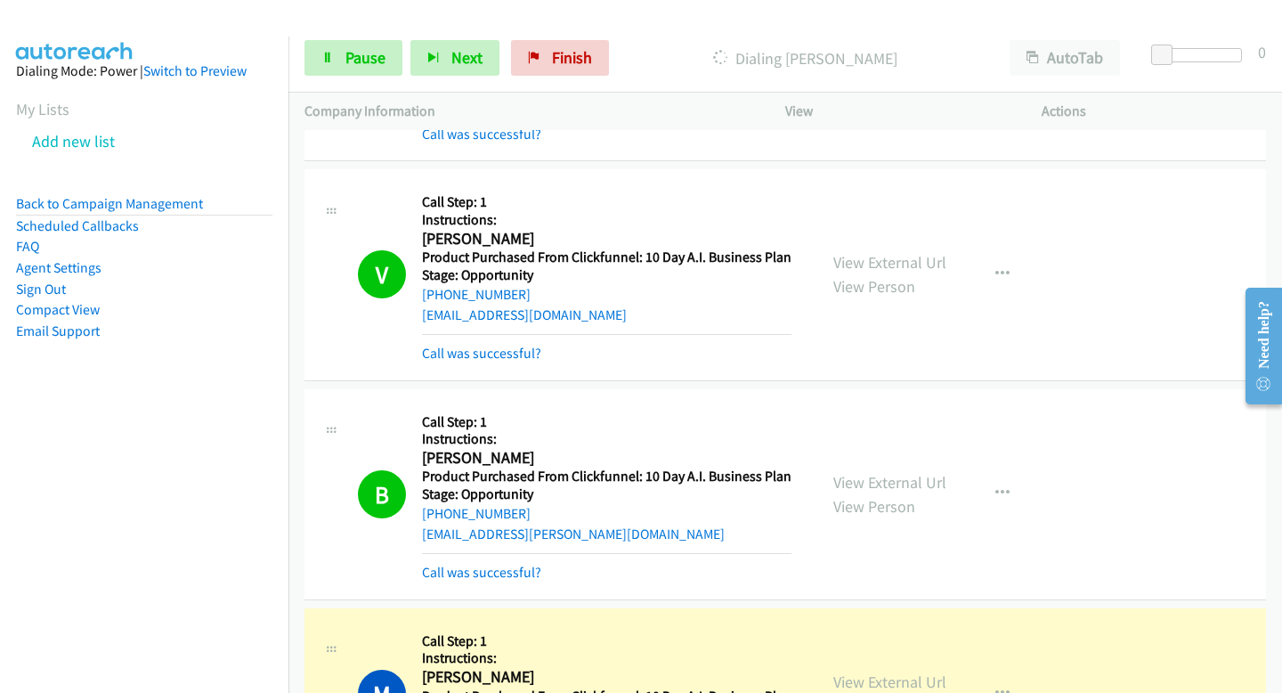
scroll to position [13825, 0]
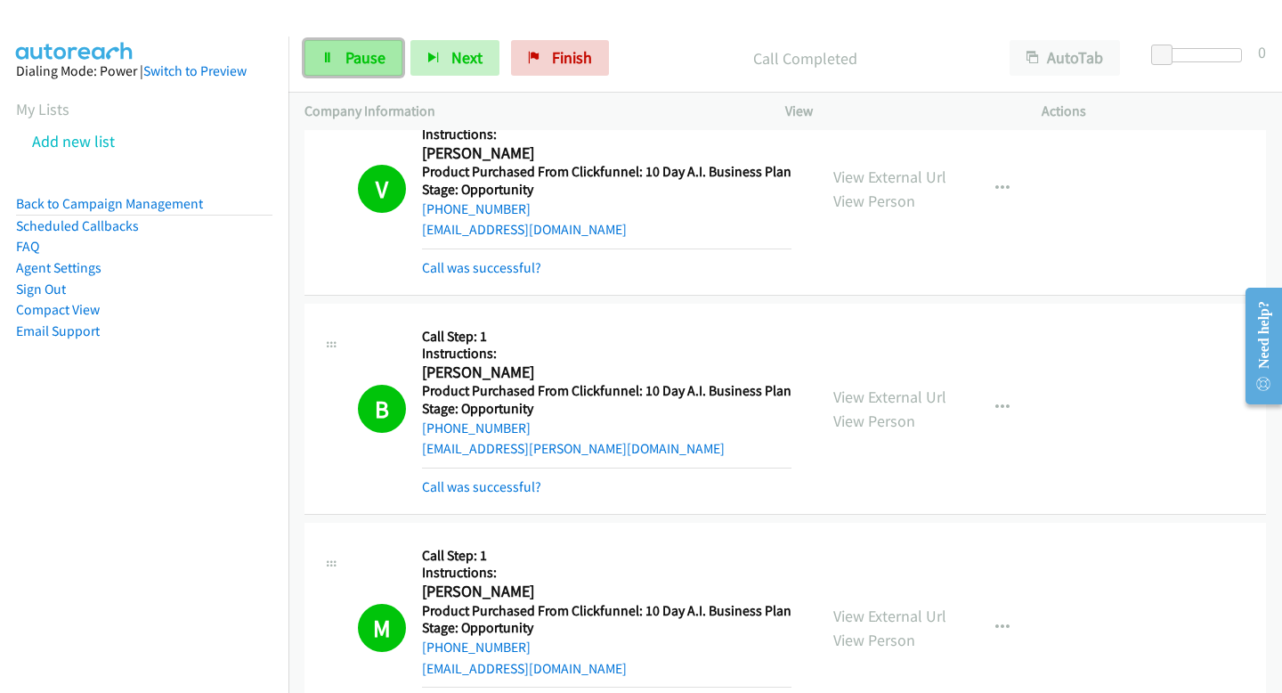
click at [339, 56] on link "Pause" at bounding box center [354, 58] width 98 height 36
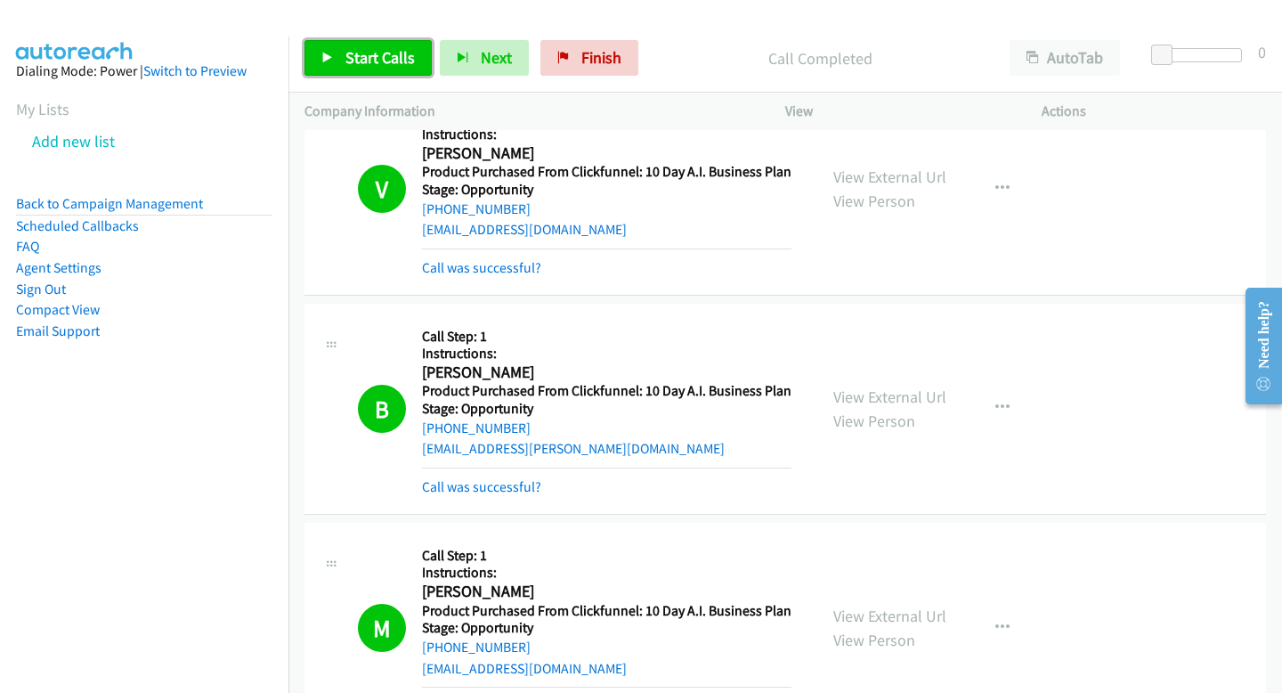
click at [395, 51] on span "Start Calls" at bounding box center [380, 57] width 69 height 20
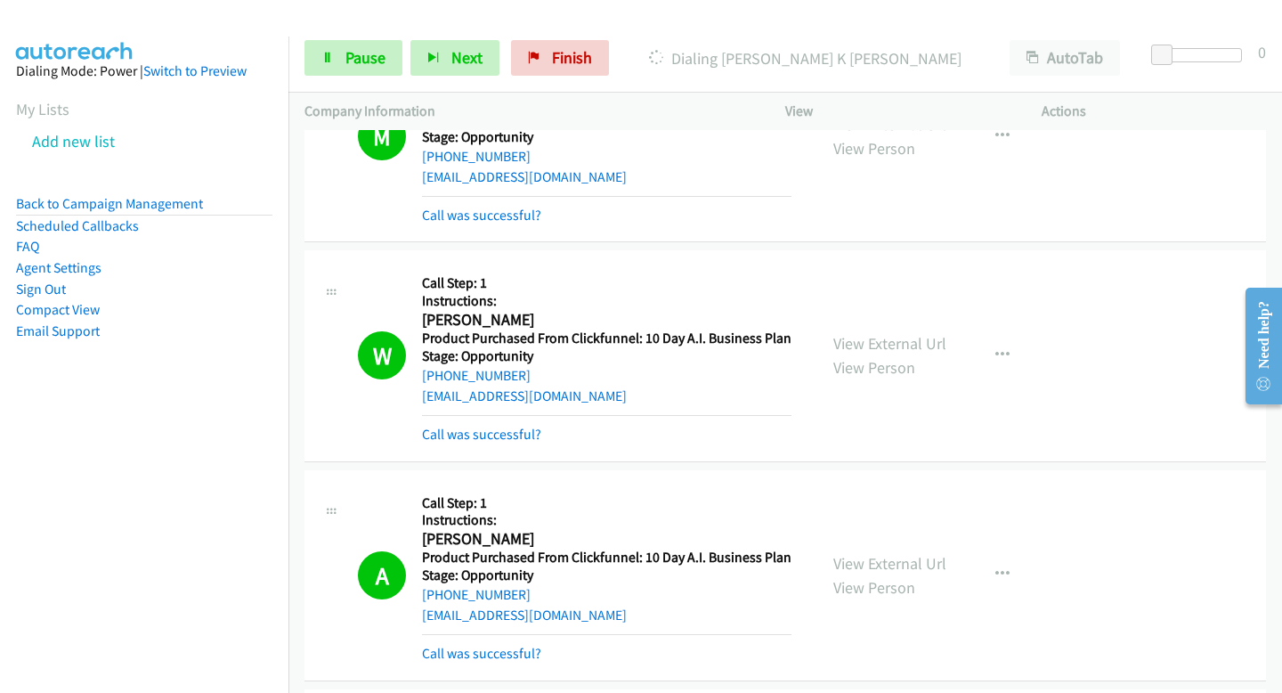
scroll to position [9090, 0]
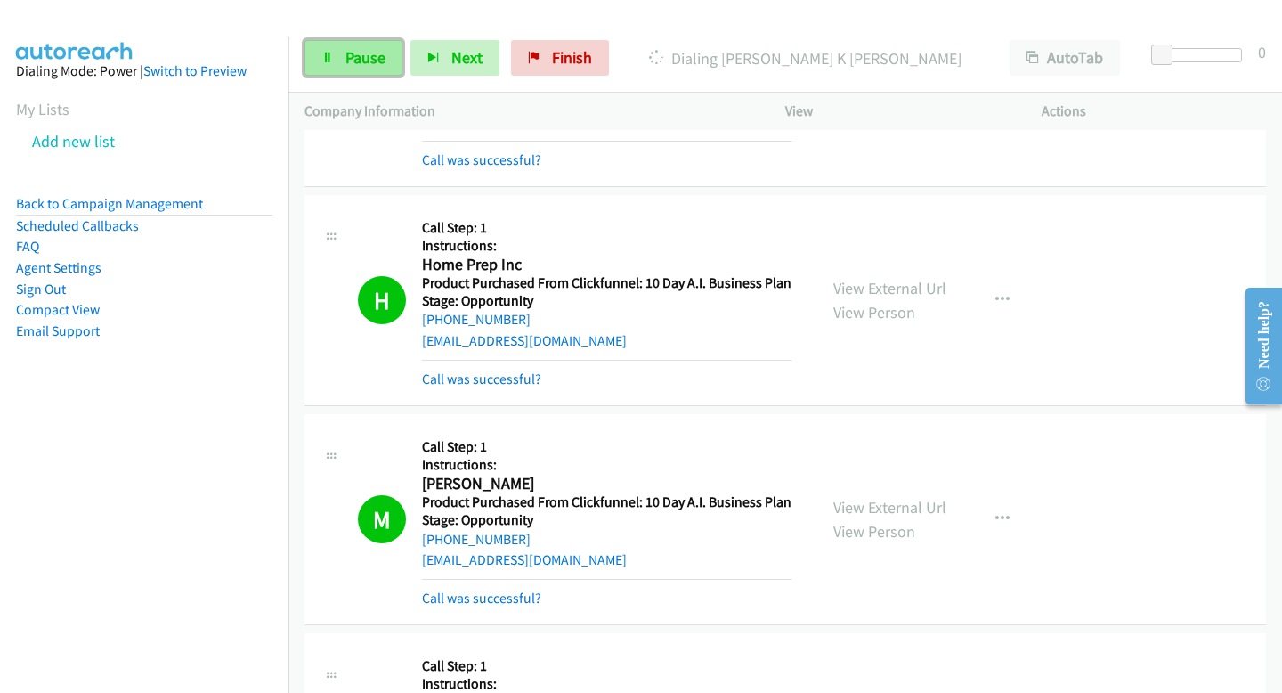
click at [367, 50] on span "Pause" at bounding box center [366, 57] width 40 height 20
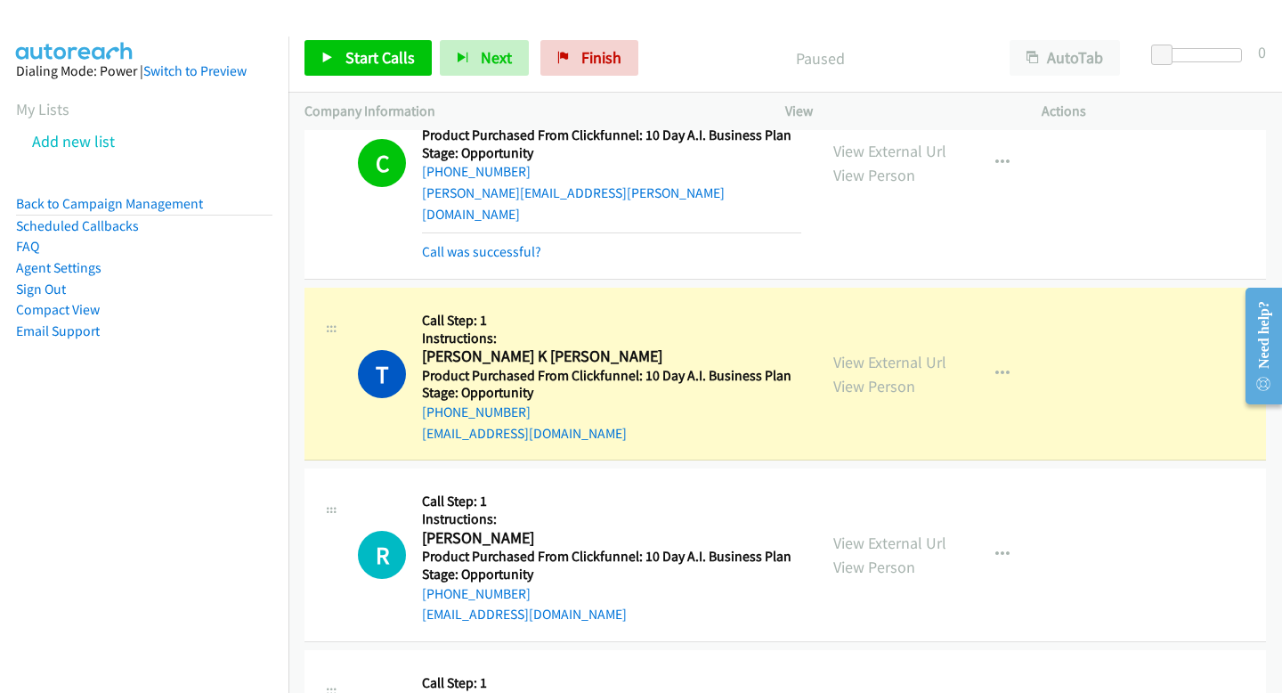
scroll to position [15842, 0]
